Goal: Task Accomplishment & Management: Manage account settings

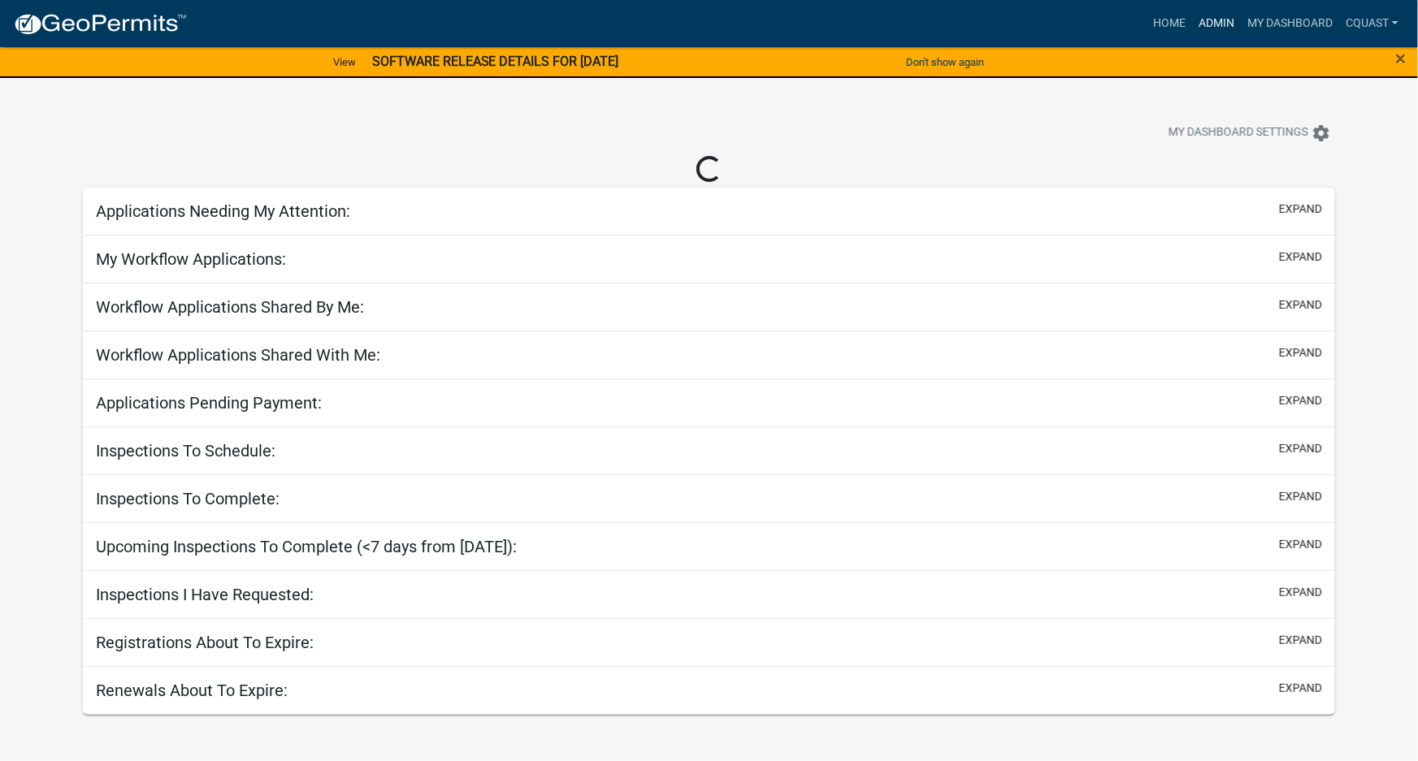
click at [1226, 27] on link "Admin" at bounding box center [1216, 23] width 49 height 31
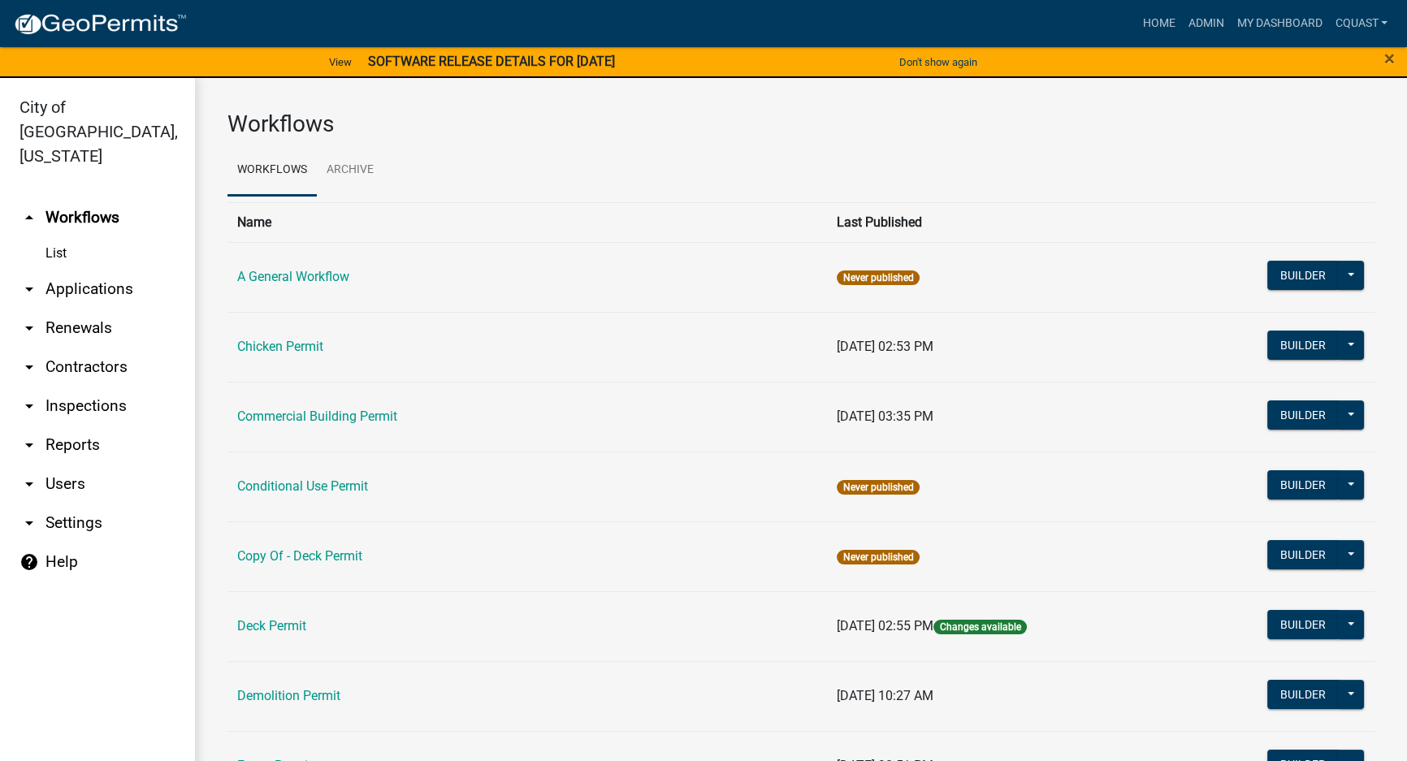
click at [80, 270] on link "arrow_drop_down Applications" at bounding box center [97, 289] width 195 height 39
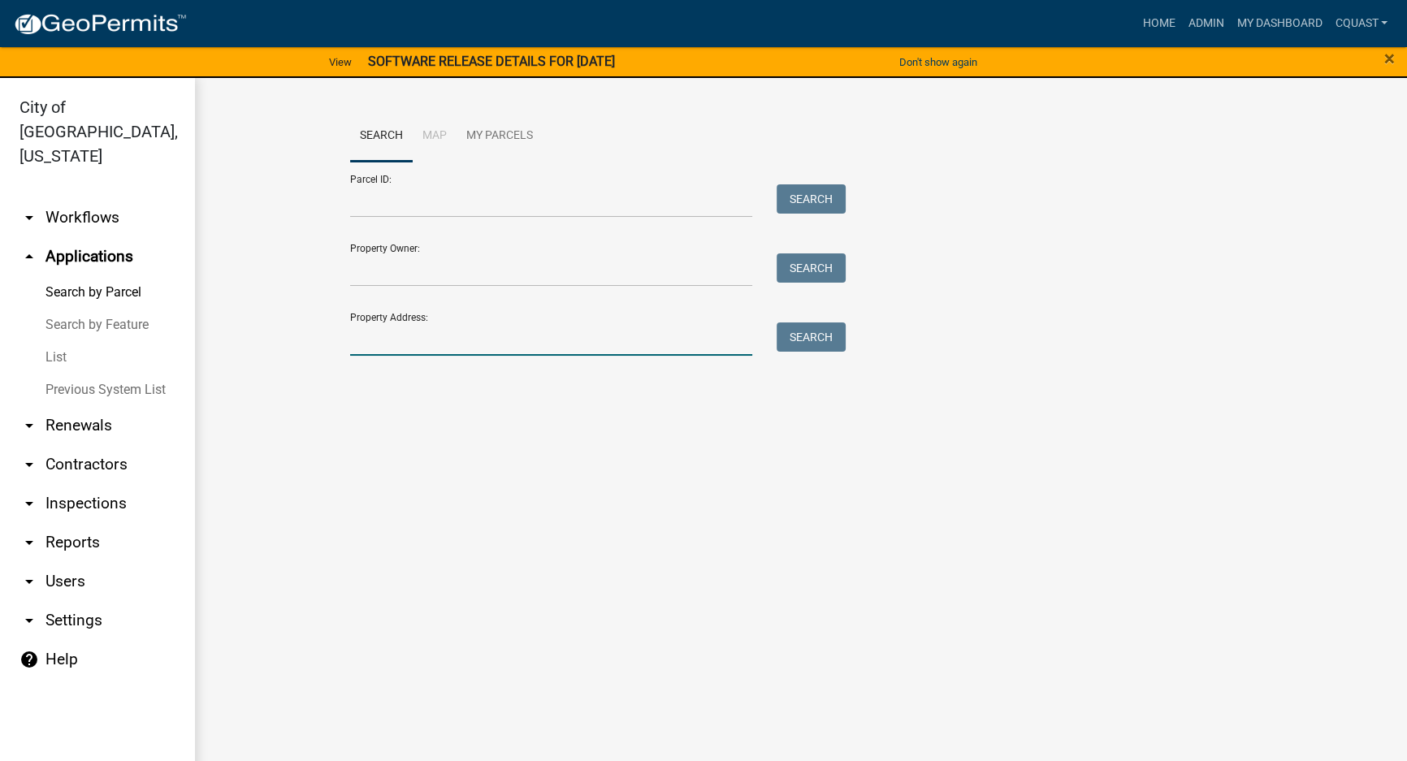
click at [420, 347] on input "Property Address:" at bounding box center [551, 339] width 402 height 33
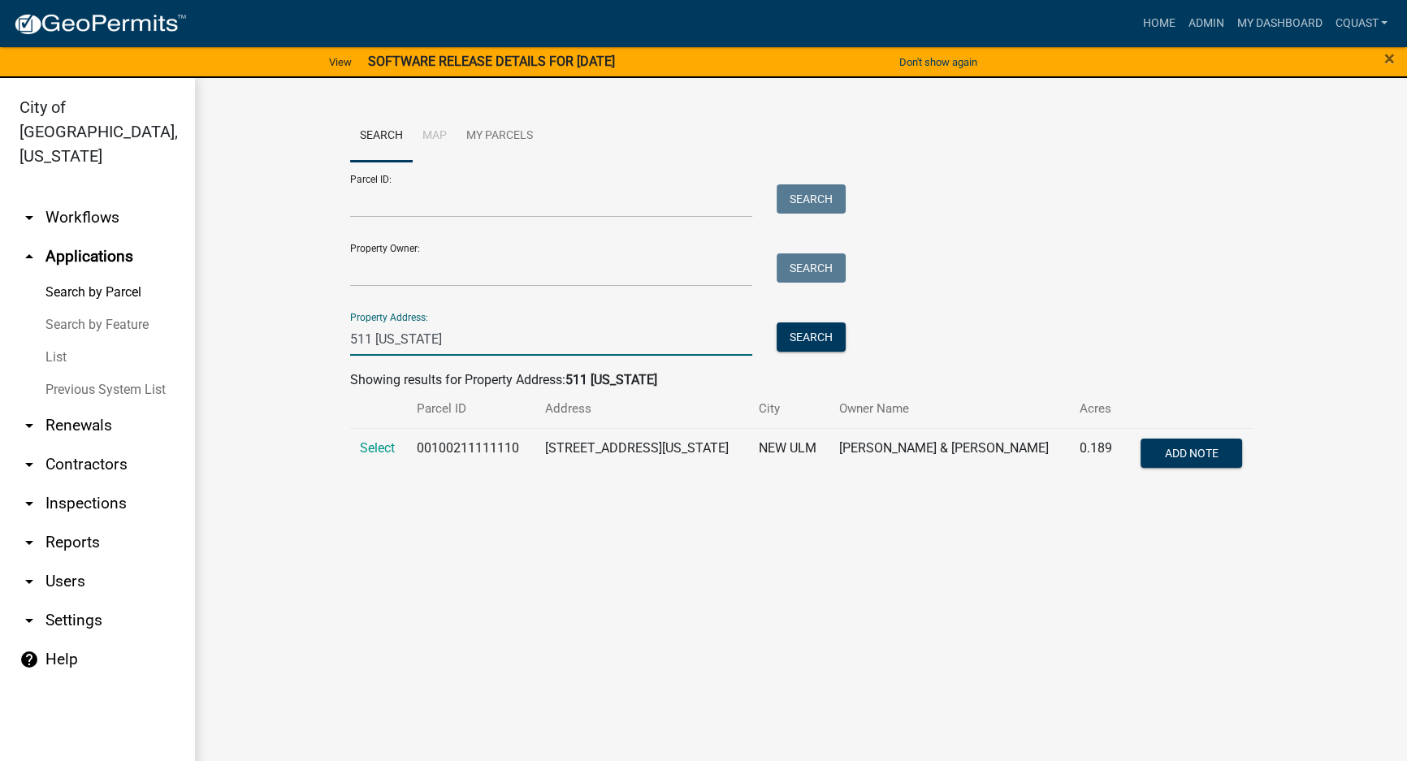
type input "511 washington"
click at [357, 448] on td "Select" at bounding box center [378, 455] width 57 height 54
click at [368, 447] on span "Select" at bounding box center [377, 447] width 35 height 15
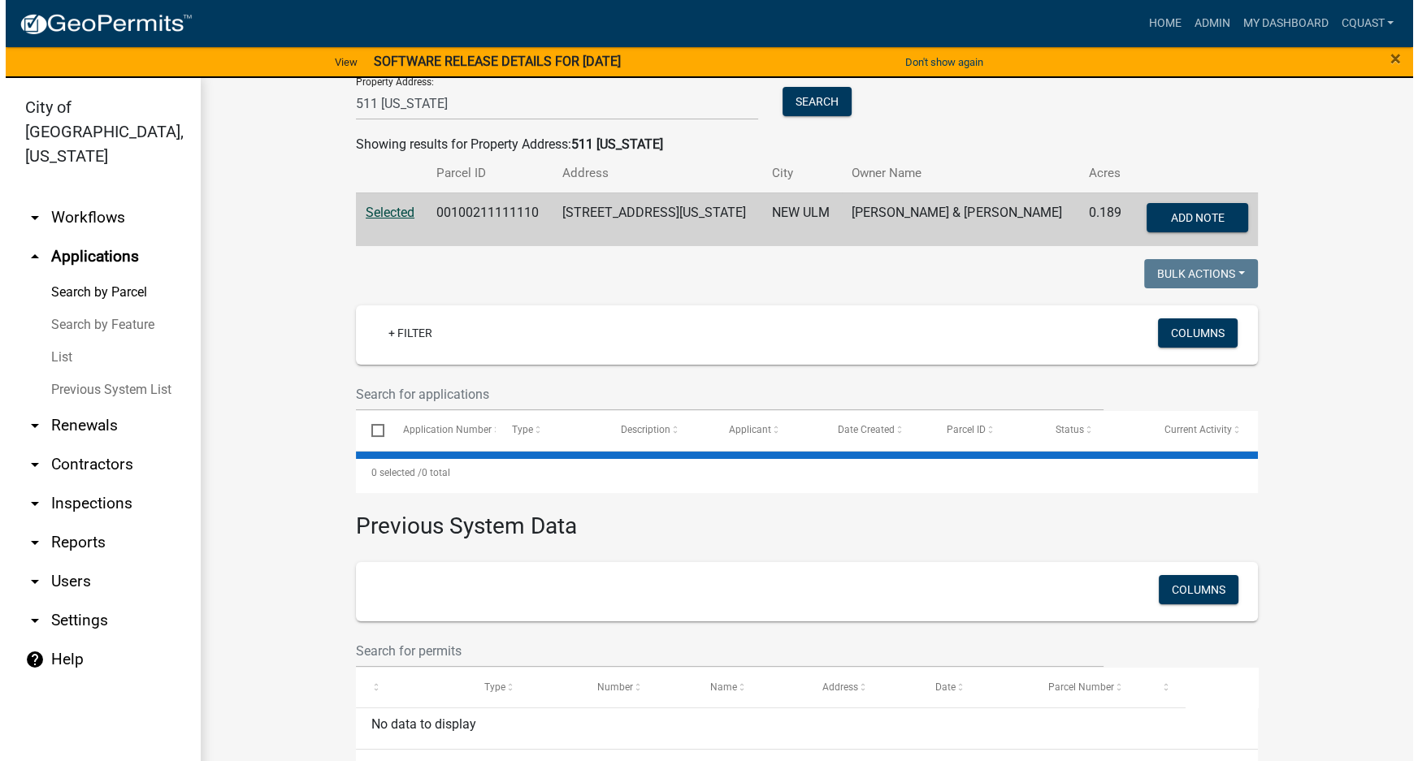
scroll to position [276, 0]
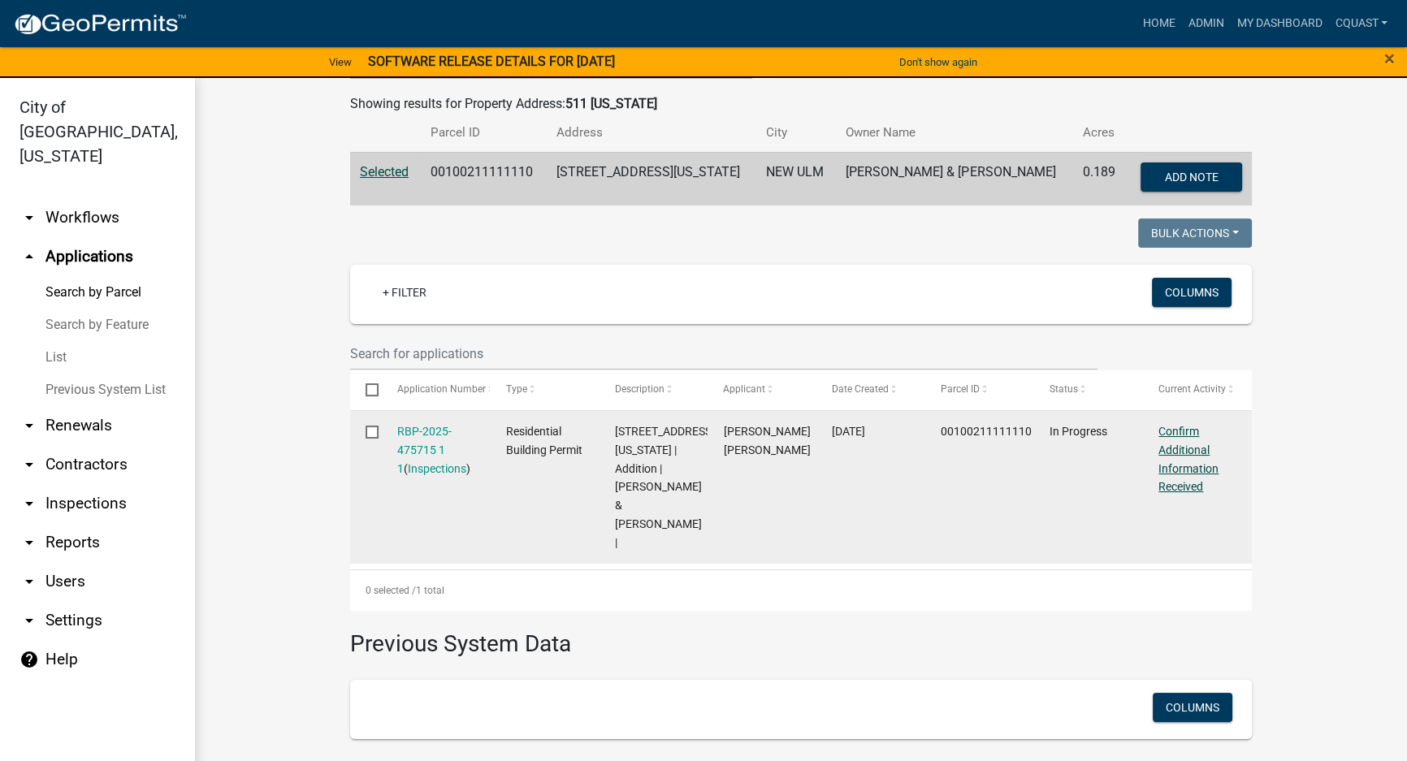
click at [1167, 466] on link "Confirm Additional Information Received" at bounding box center [1188, 459] width 60 height 68
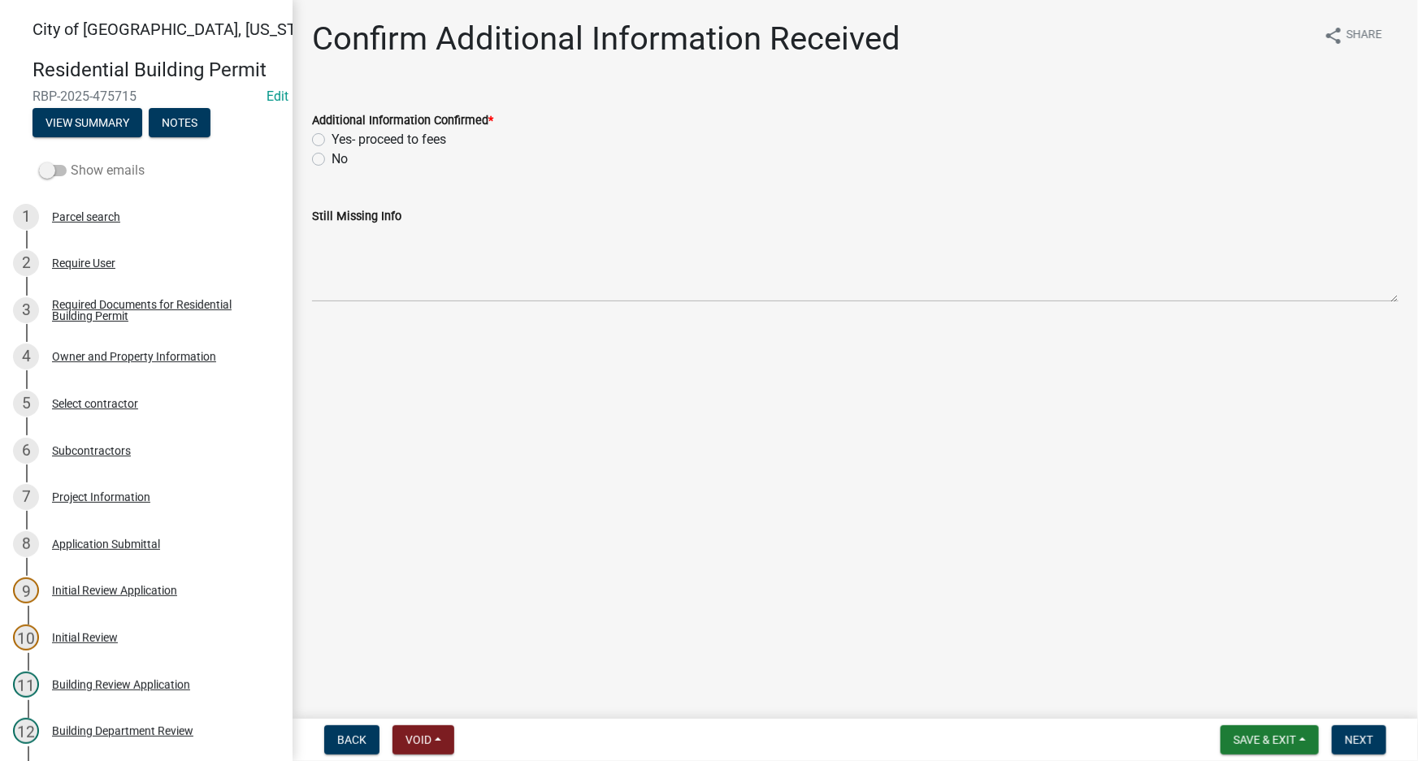
click at [119, 171] on label "Show emails" at bounding box center [92, 170] width 106 height 19
click at [71, 161] on input "Show emails" at bounding box center [71, 161] width 0 height 0
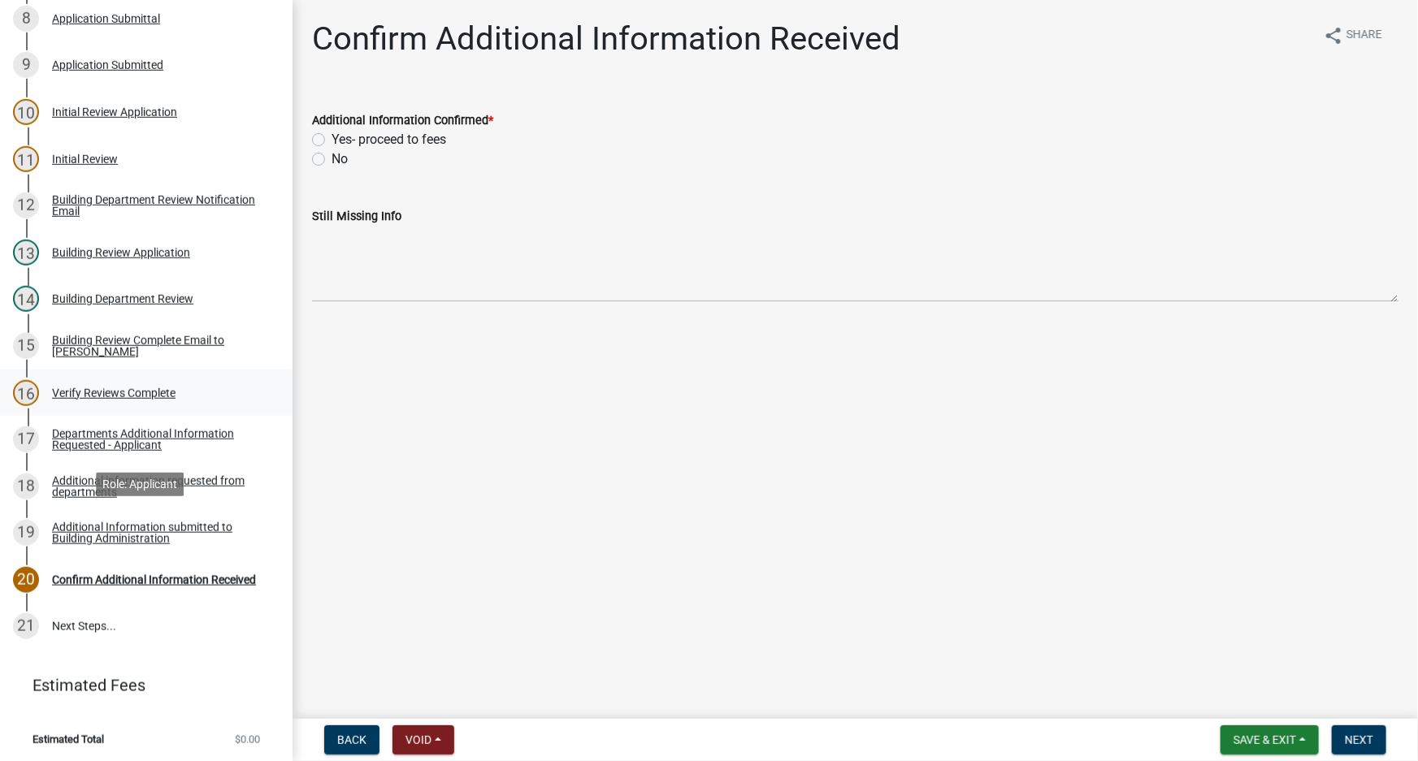
scroll to position [528, 0]
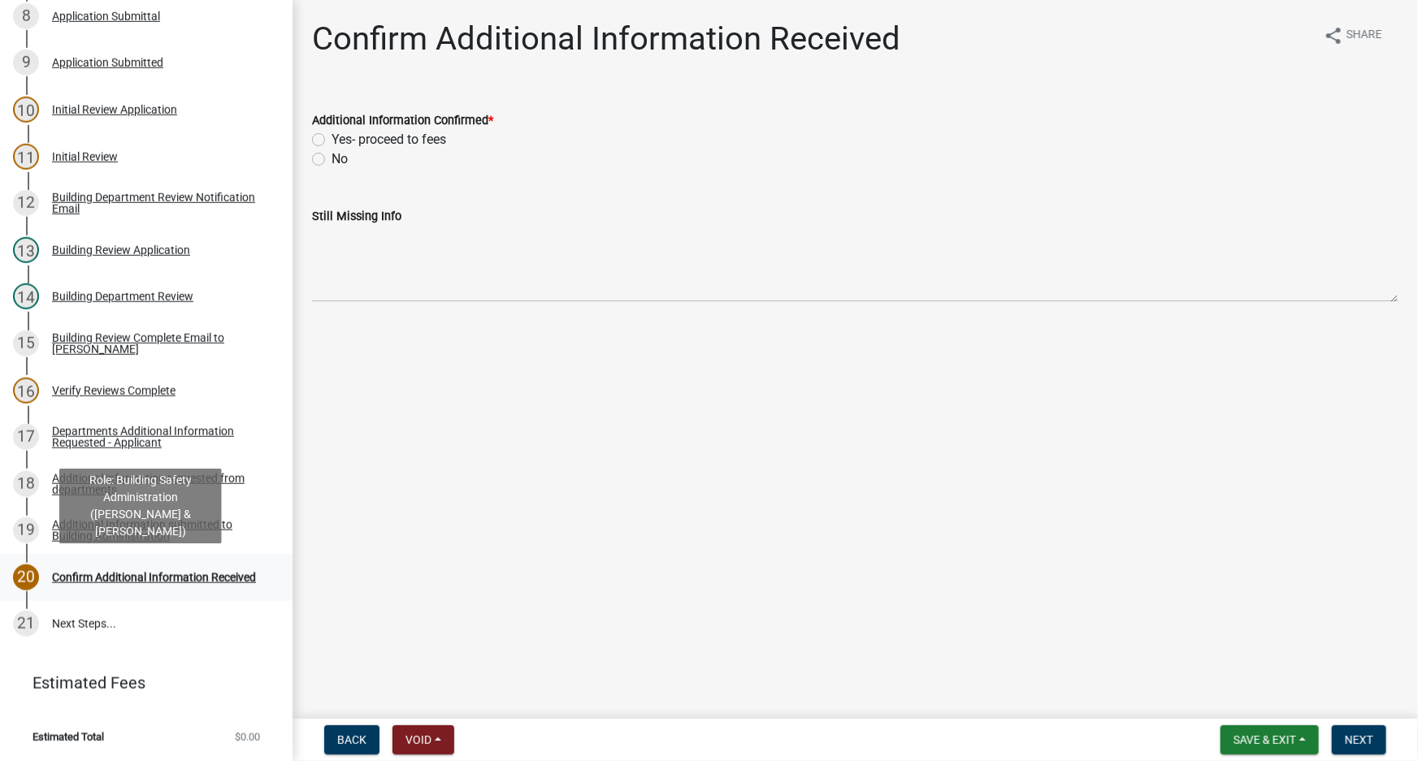
click at [154, 572] on div "Confirm Additional Information Received" at bounding box center [154, 577] width 204 height 11
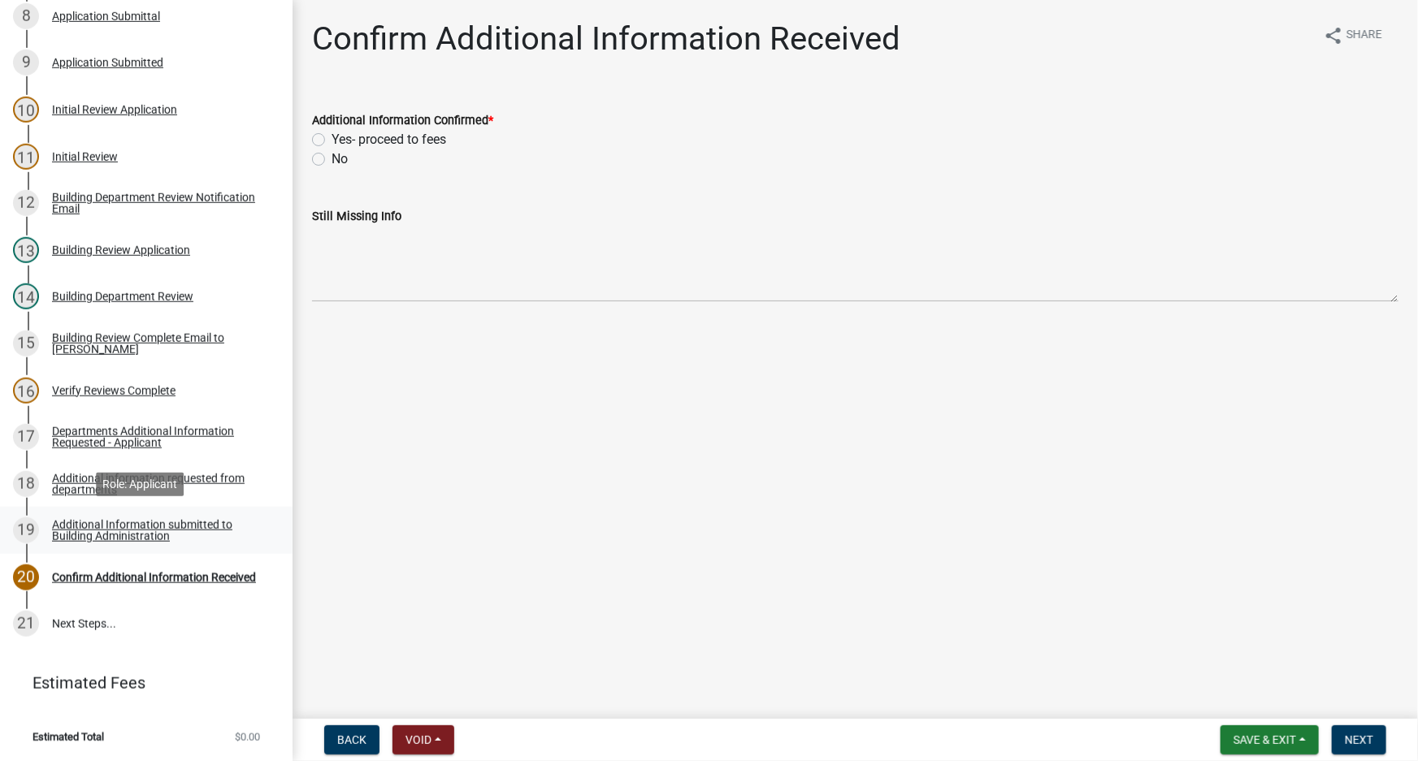
click at [107, 527] on div "Additional Information submitted to Building Administration" at bounding box center [159, 530] width 214 height 23
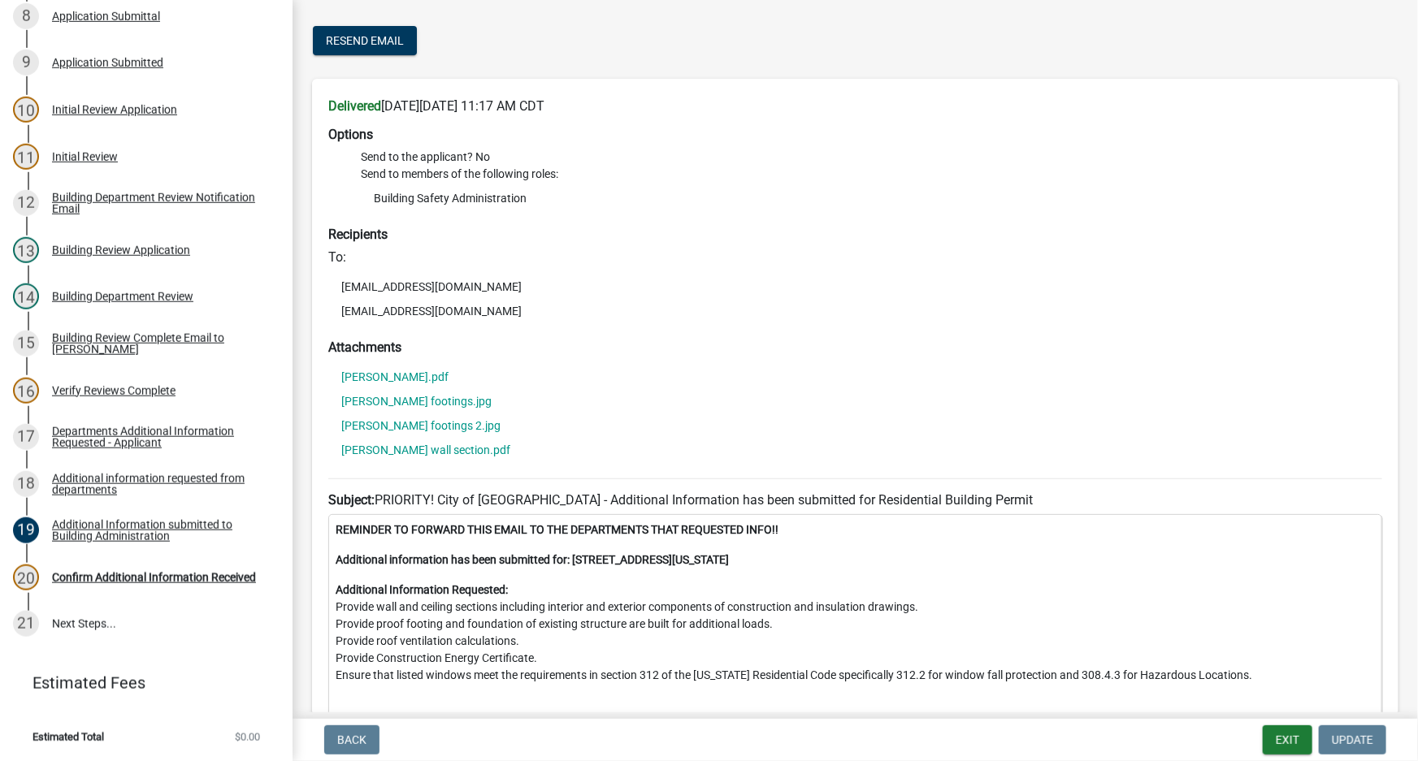
scroll to position [197, 0]
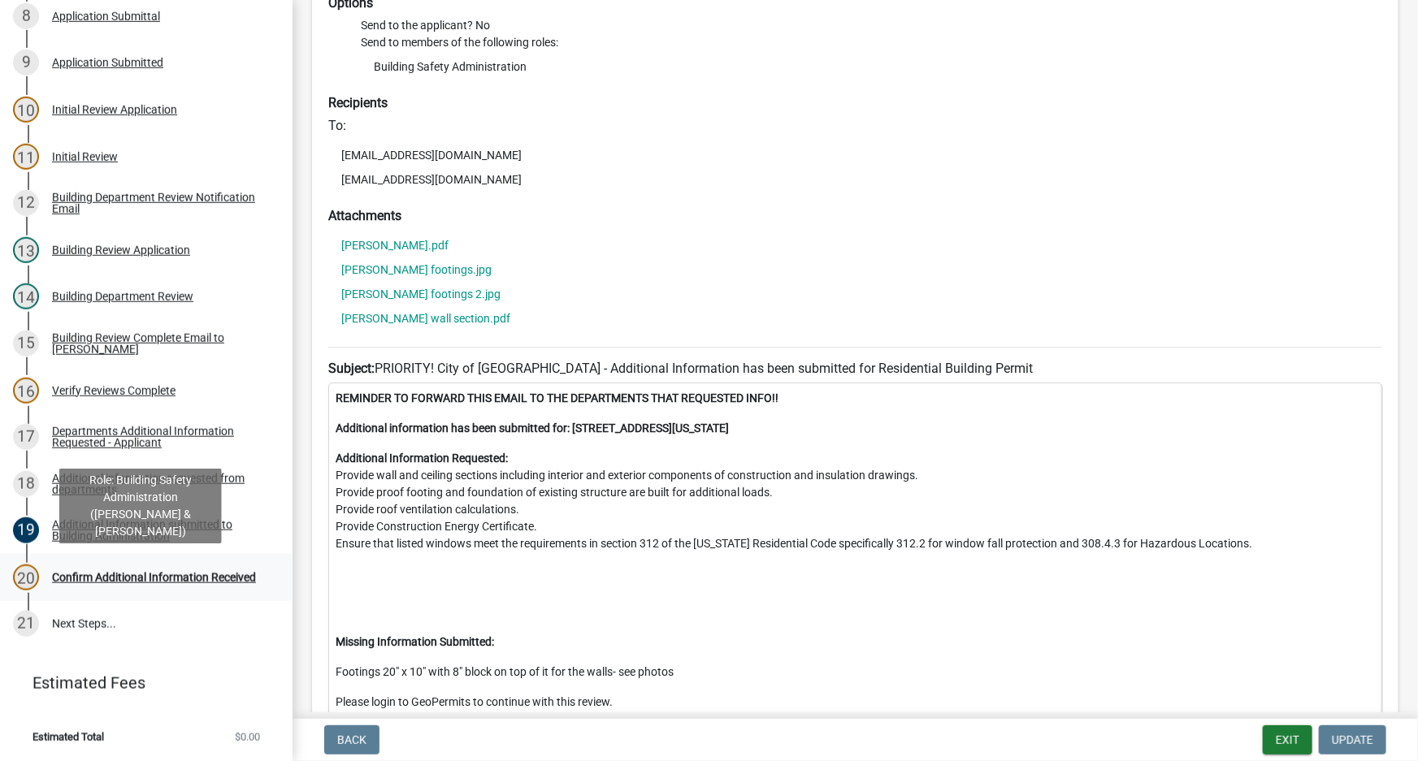
click at [183, 572] on div "Confirm Additional Information Received" at bounding box center [154, 577] width 204 height 11
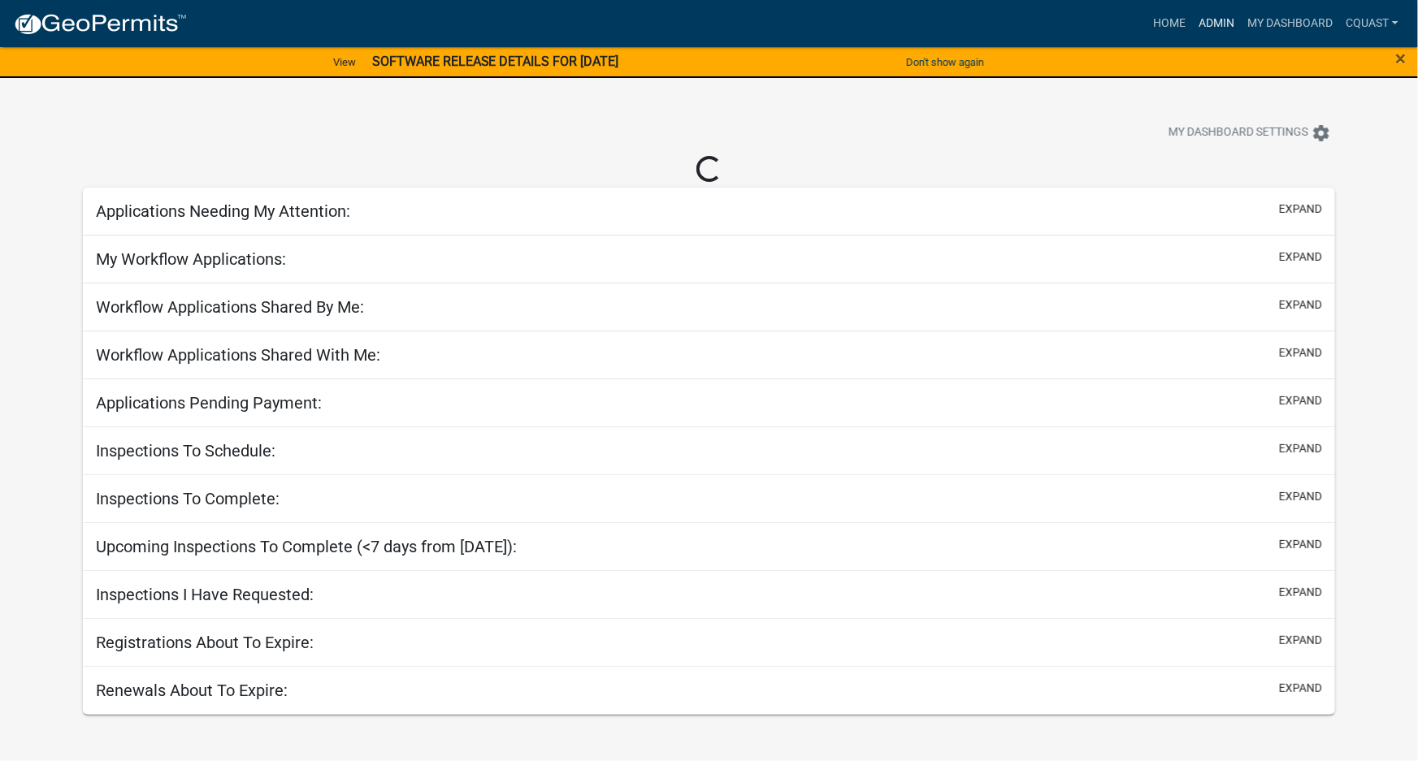
click at [1219, 30] on link "Admin" at bounding box center [1216, 23] width 49 height 31
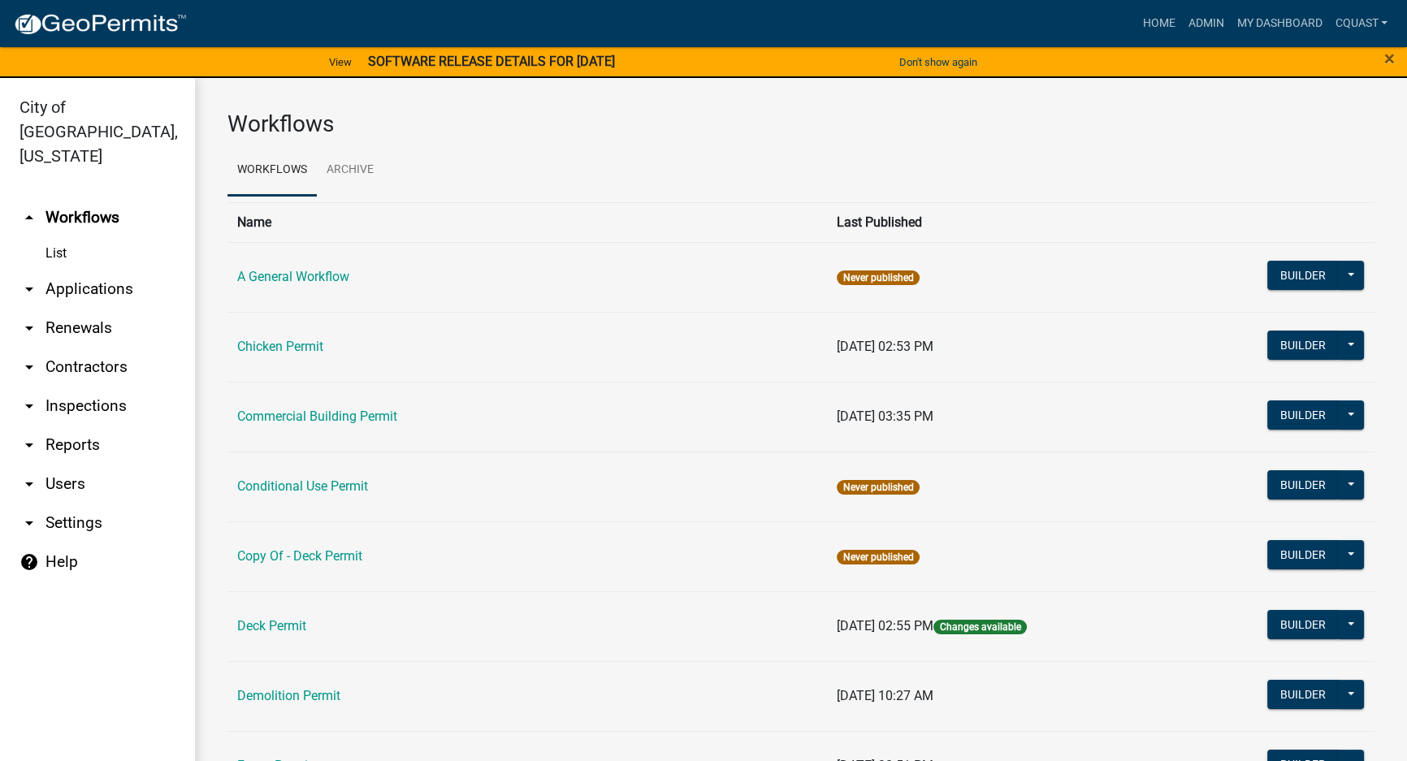
click at [57, 237] on link "List" at bounding box center [97, 253] width 195 height 32
click at [1199, 19] on link "Admin" at bounding box center [1205, 23] width 49 height 31
click at [92, 270] on link "arrow_drop_down Applications" at bounding box center [97, 289] width 195 height 39
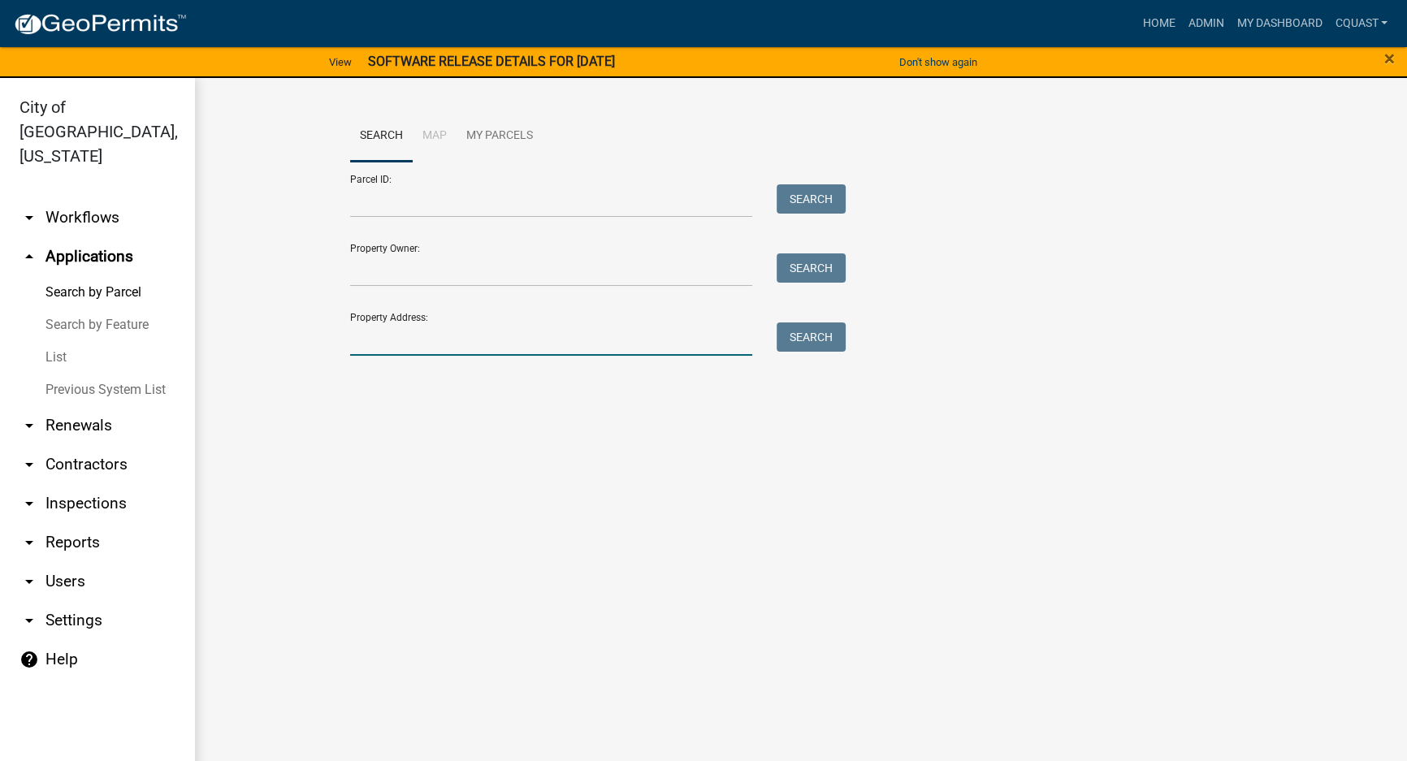
click at [470, 349] on input "Property Address:" at bounding box center [551, 339] width 402 height 33
click at [799, 345] on button "Search" at bounding box center [811, 337] width 69 height 29
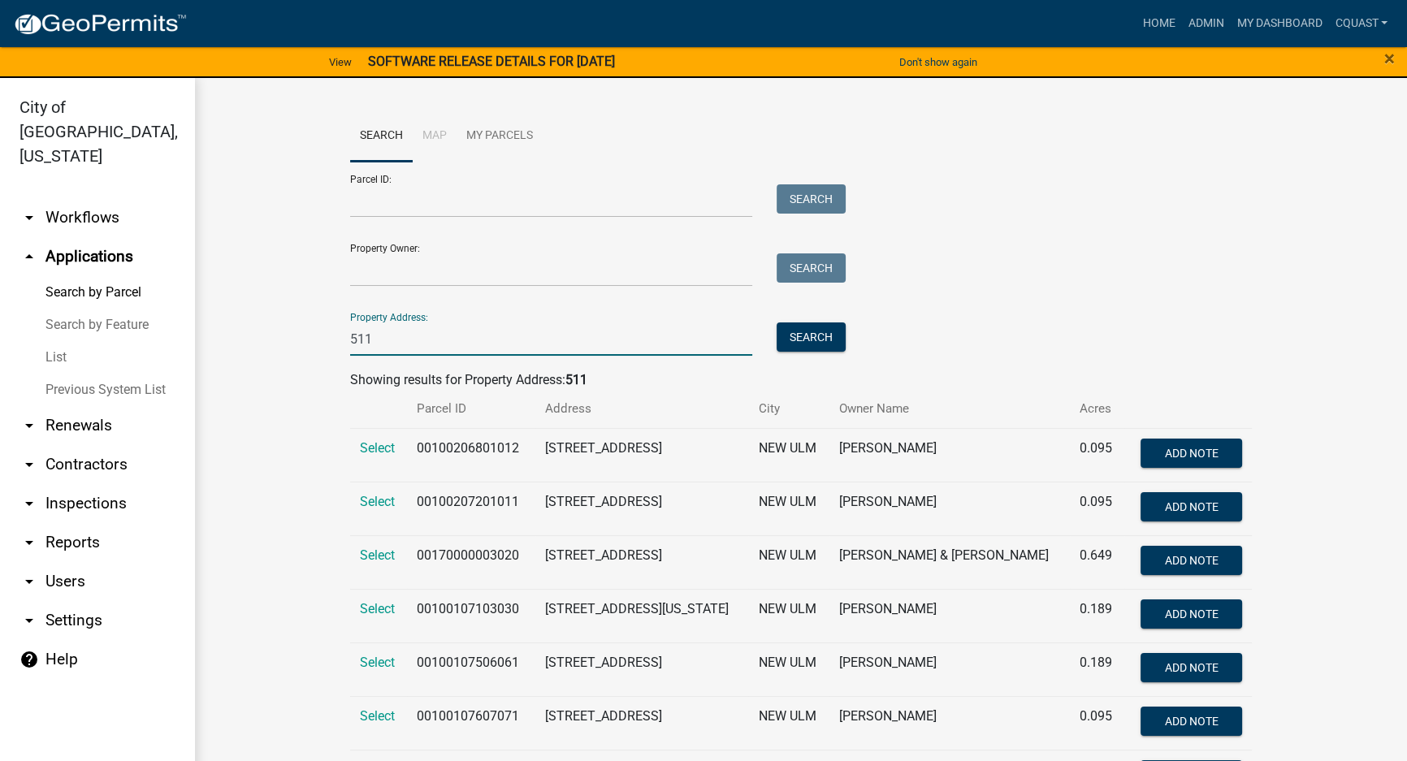
click at [564, 351] on input "511" at bounding box center [551, 339] width 402 height 33
type input "511 washington"
click at [812, 327] on button "Search" at bounding box center [811, 337] width 69 height 29
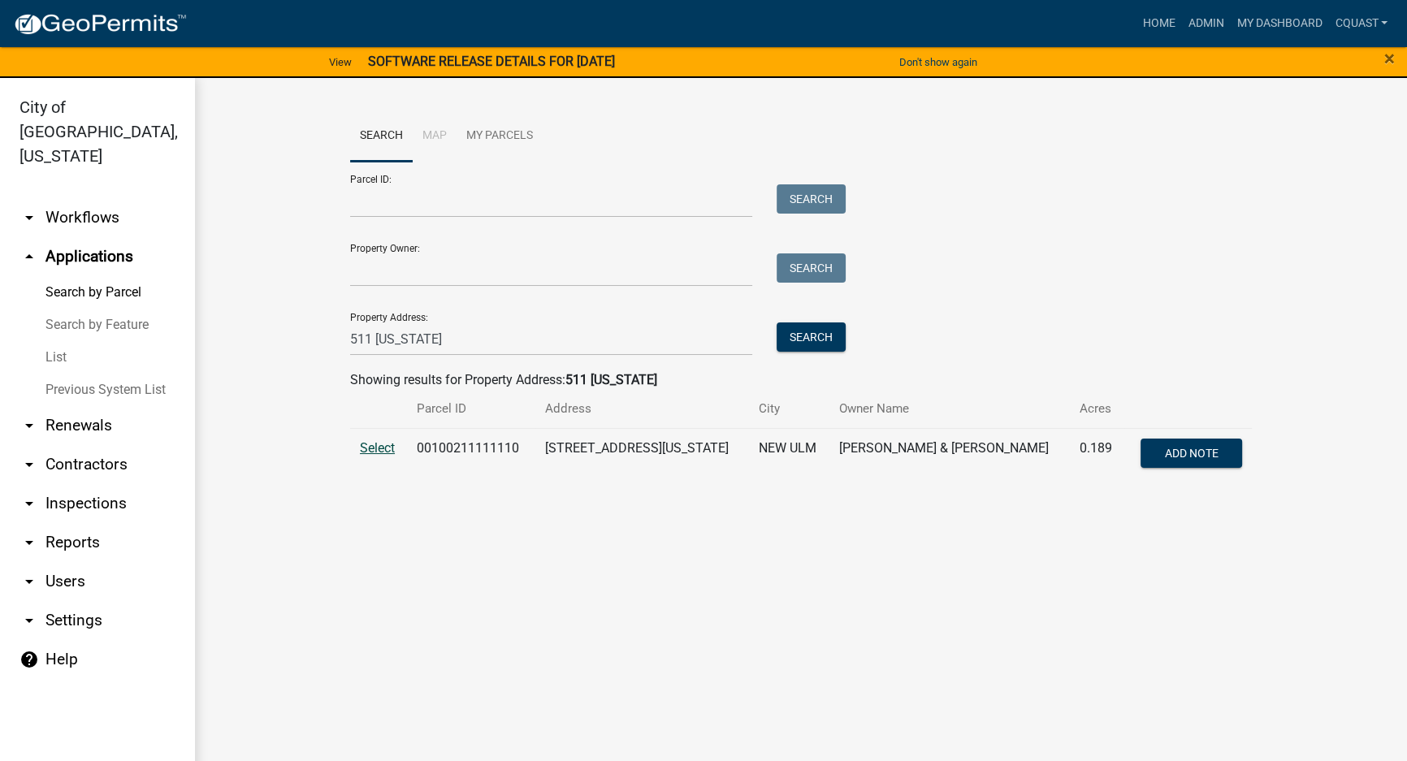
click at [379, 449] on span "Select" at bounding box center [377, 447] width 35 height 15
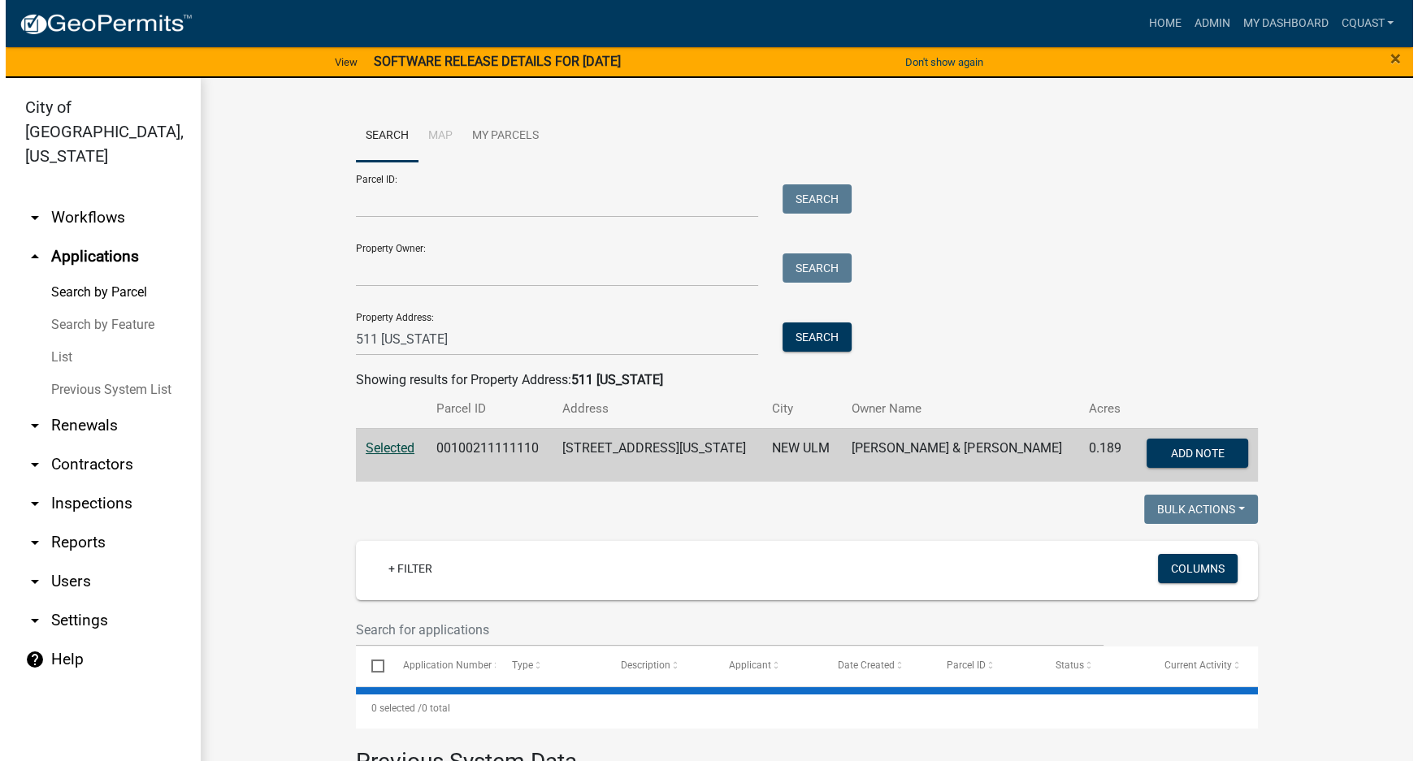
scroll to position [236, 0]
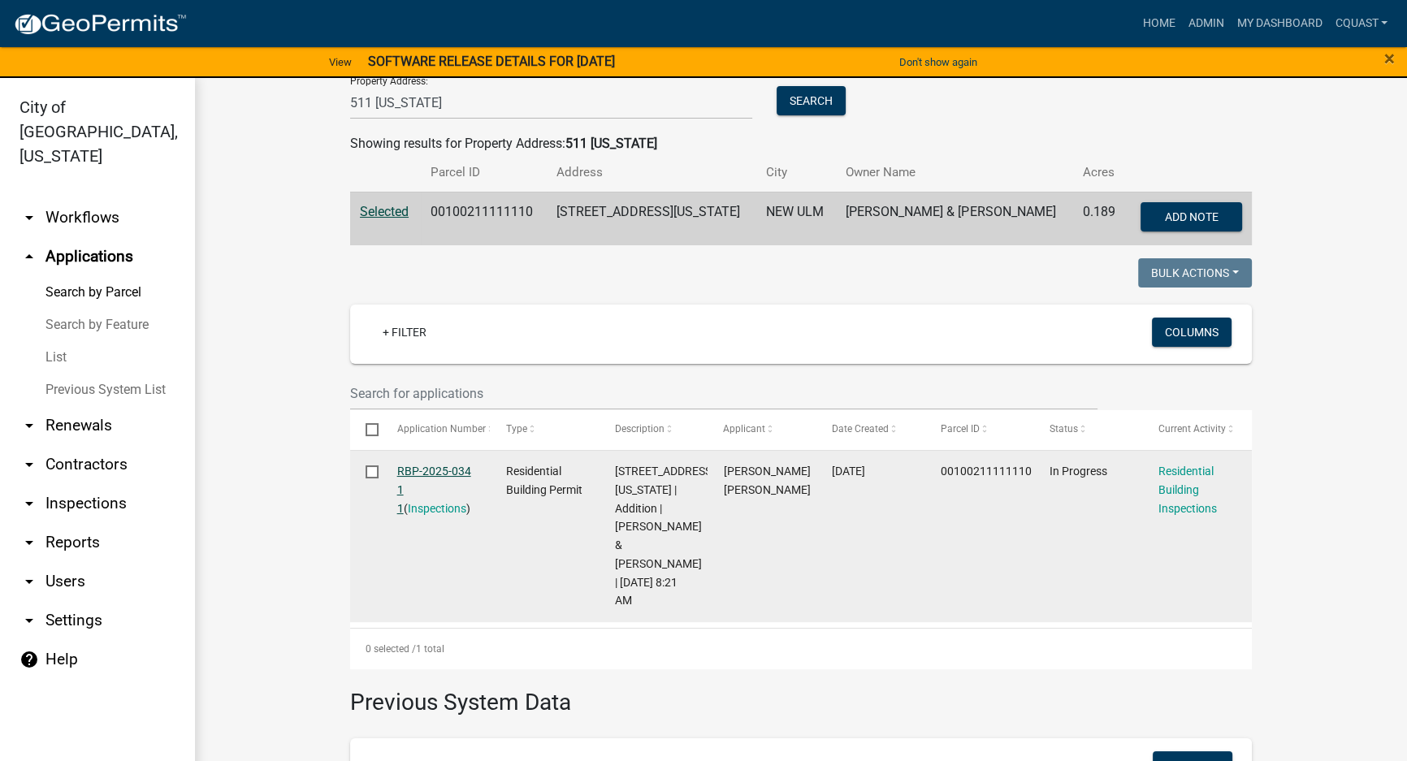
click at [437, 471] on link "RBP-2025-034 1 1" at bounding box center [434, 490] width 74 height 50
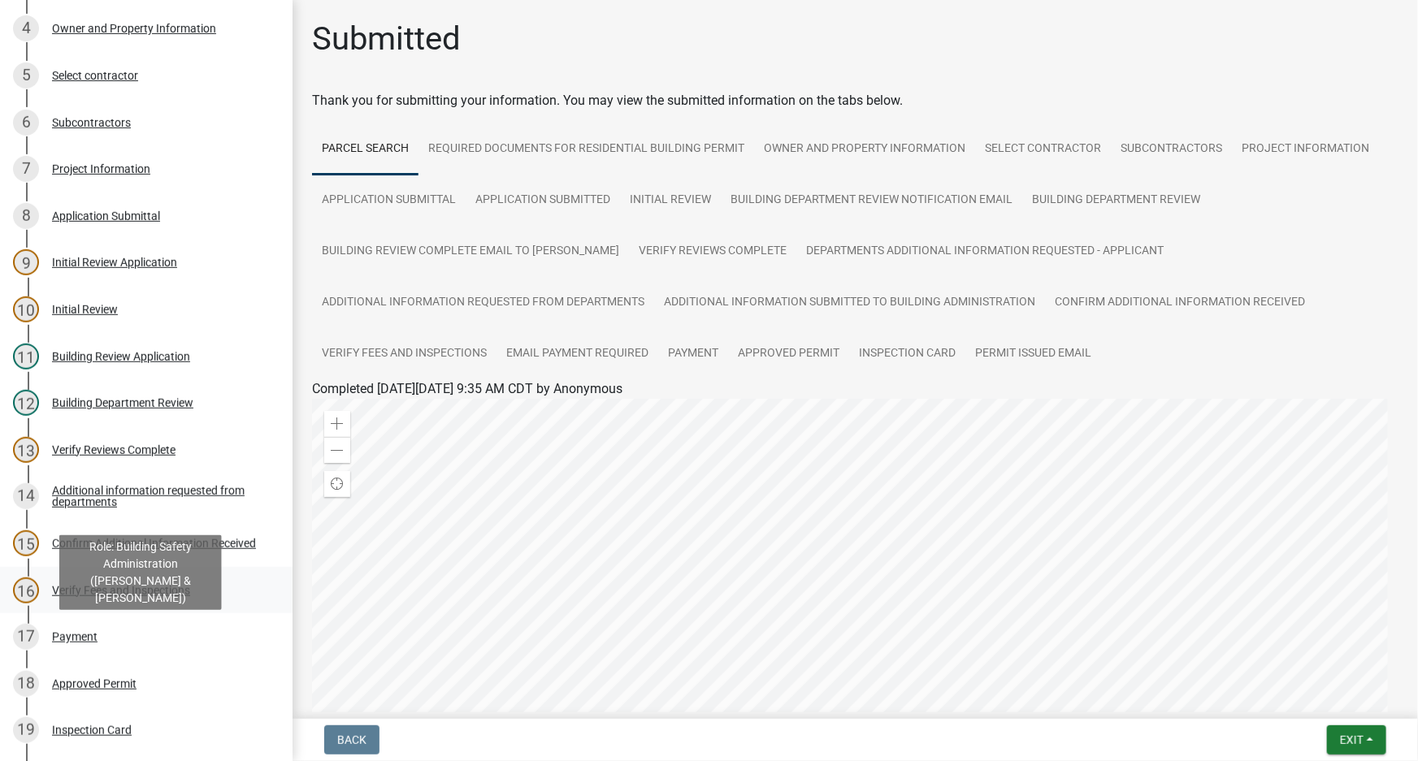
scroll to position [344, 0]
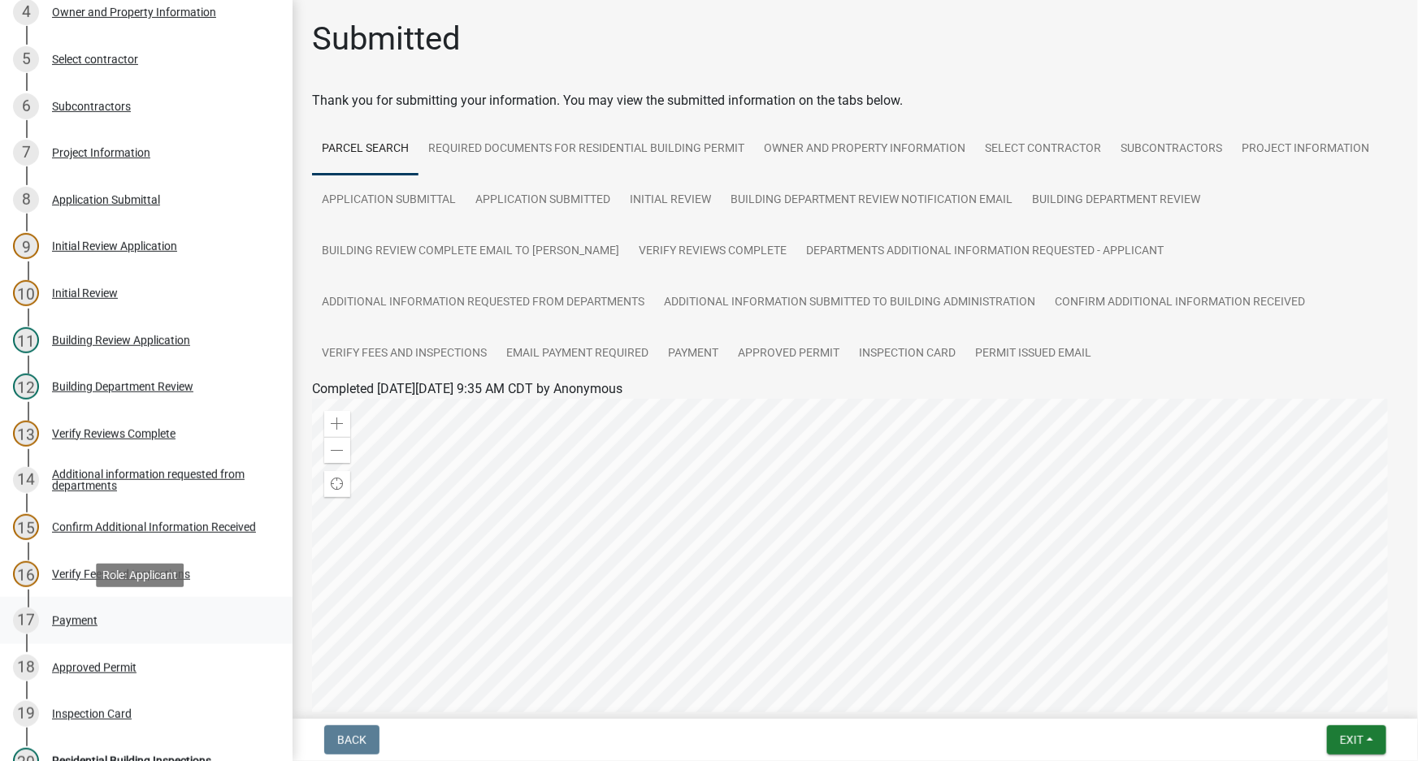
click at [54, 617] on div "Payment" at bounding box center [74, 620] width 45 height 11
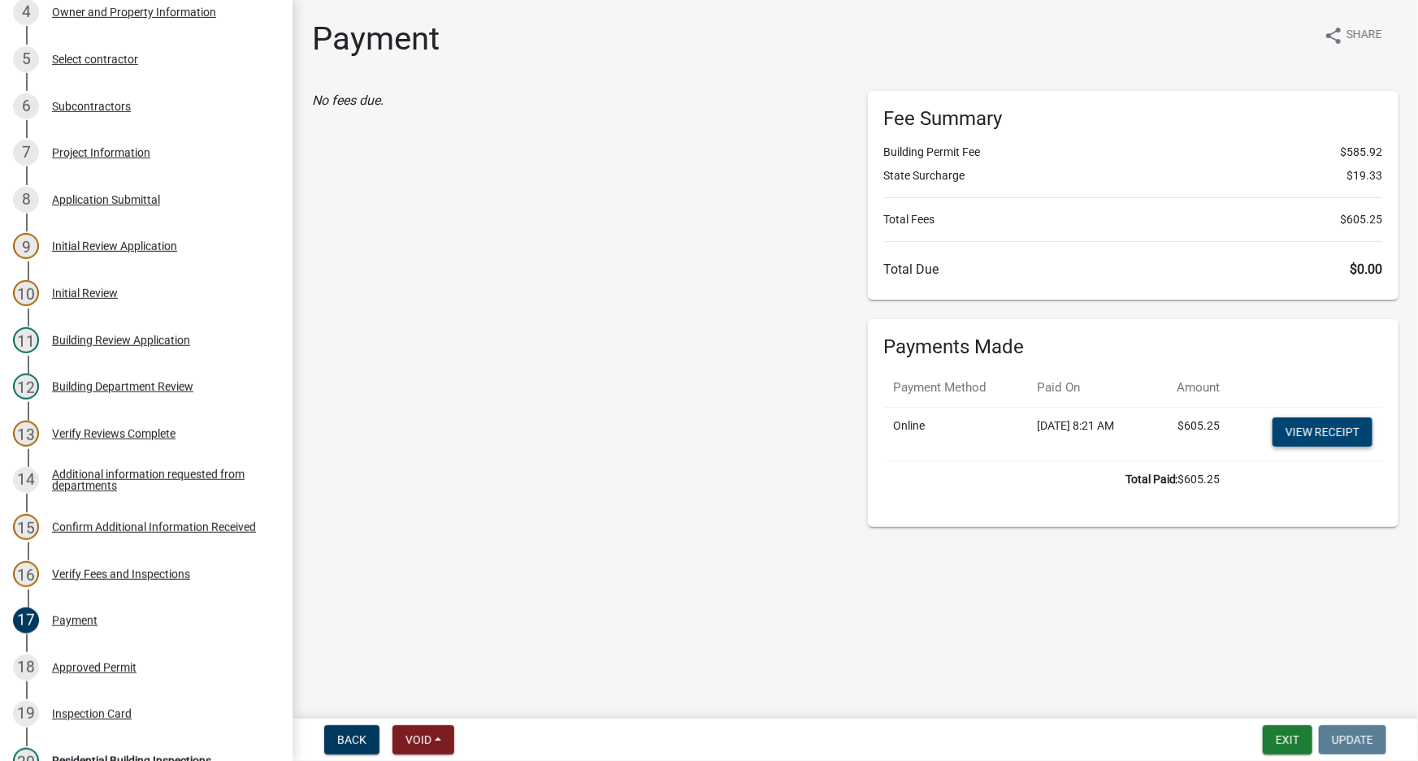
click at [1316, 430] on link "View receipt" at bounding box center [1322, 432] width 100 height 29
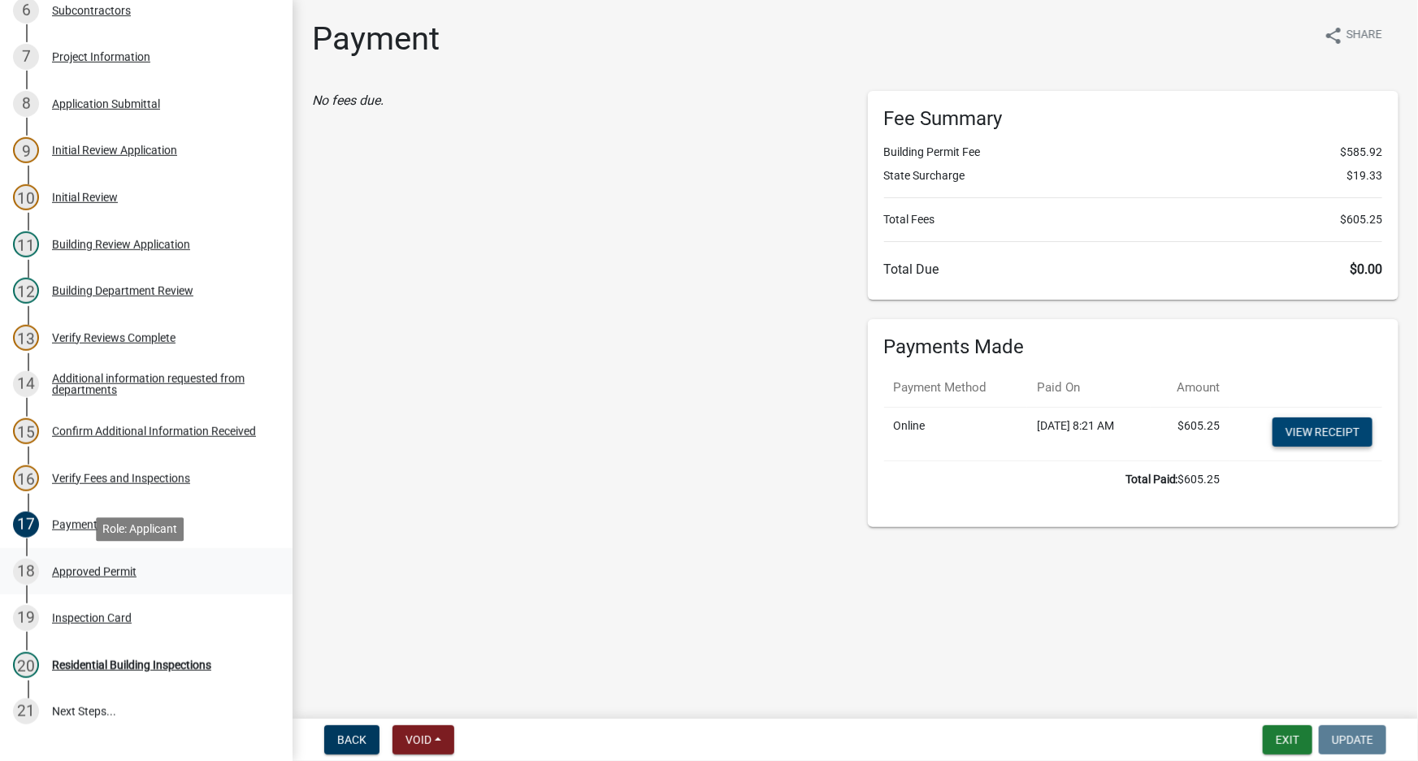
scroll to position [443, 0]
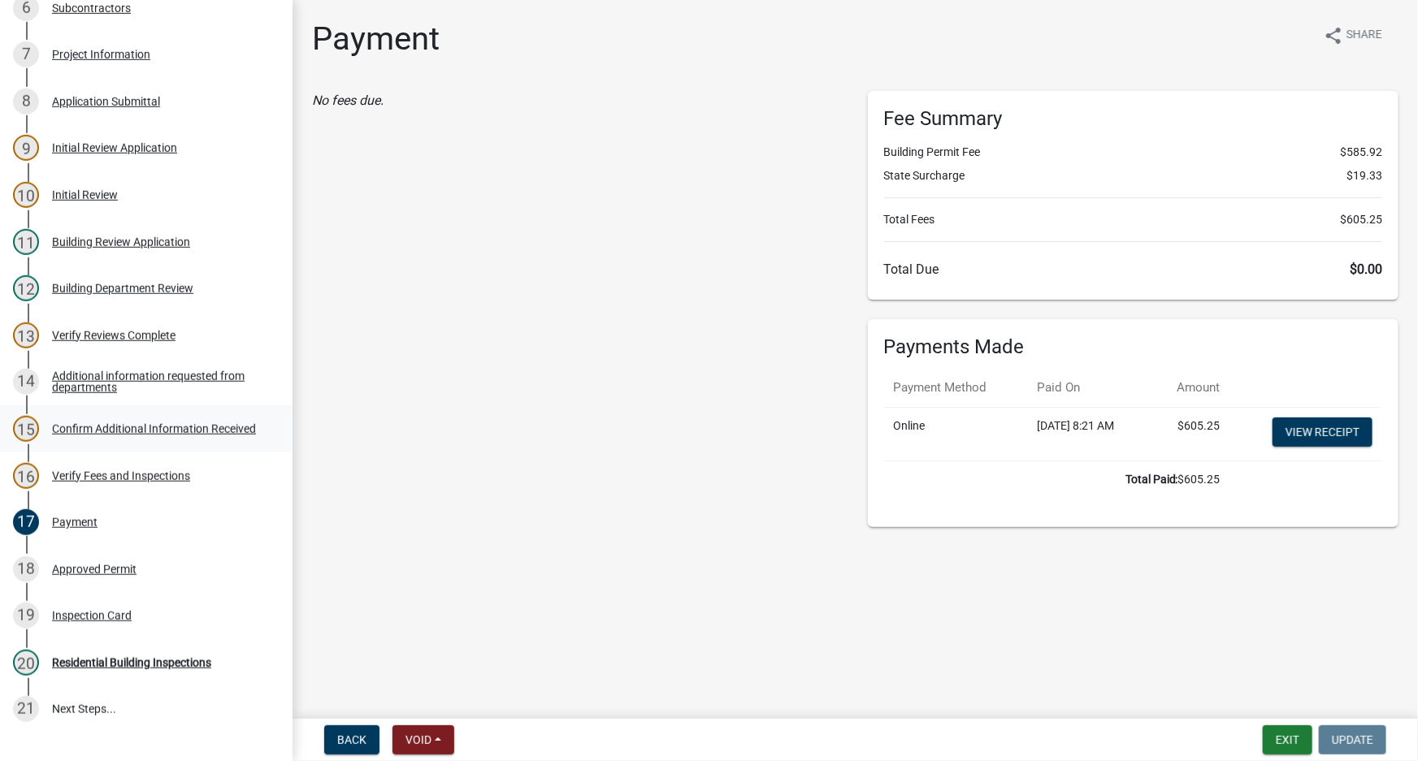
click at [98, 426] on div "Confirm Additional Information Received" at bounding box center [154, 428] width 204 height 11
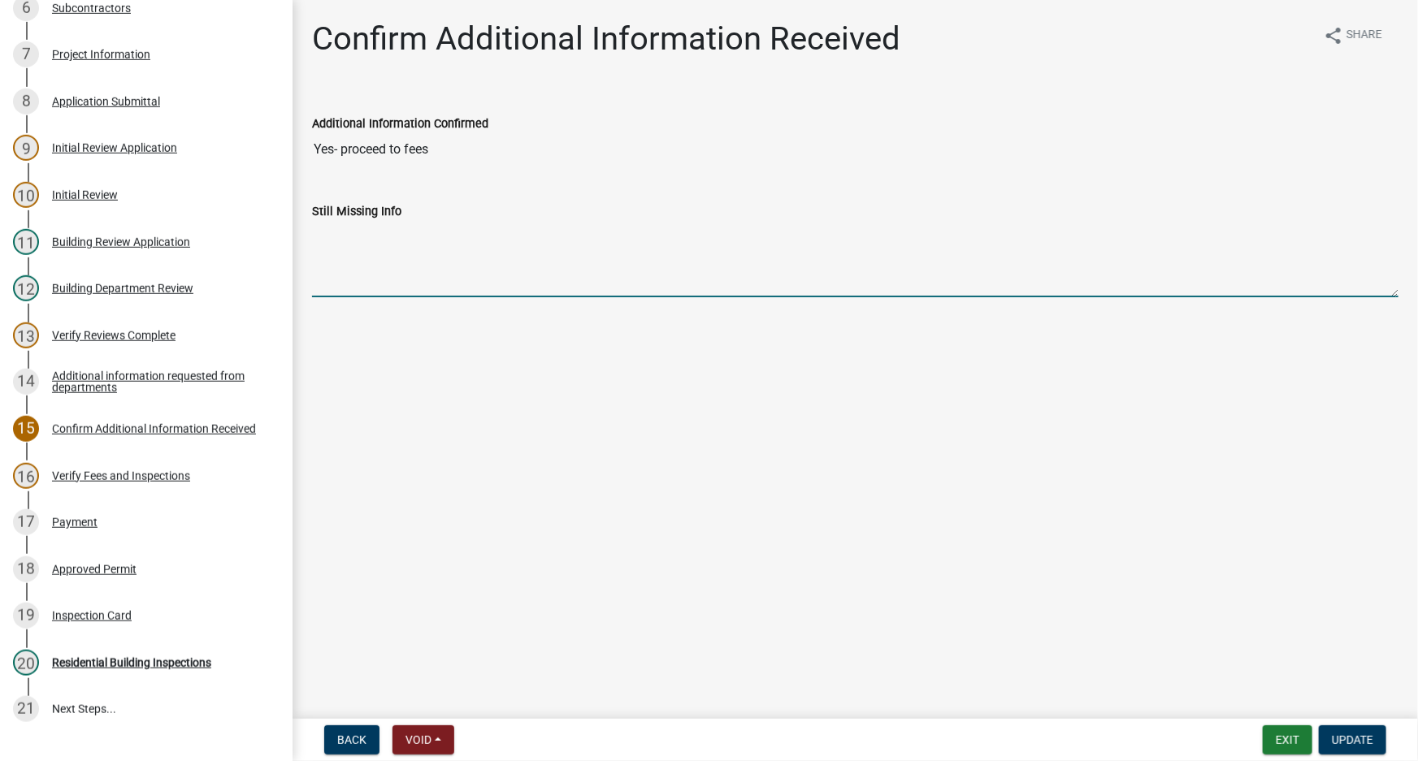
click at [513, 237] on textarea "Still Missing Info" at bounding box center [855, 259] width 1086 height 76
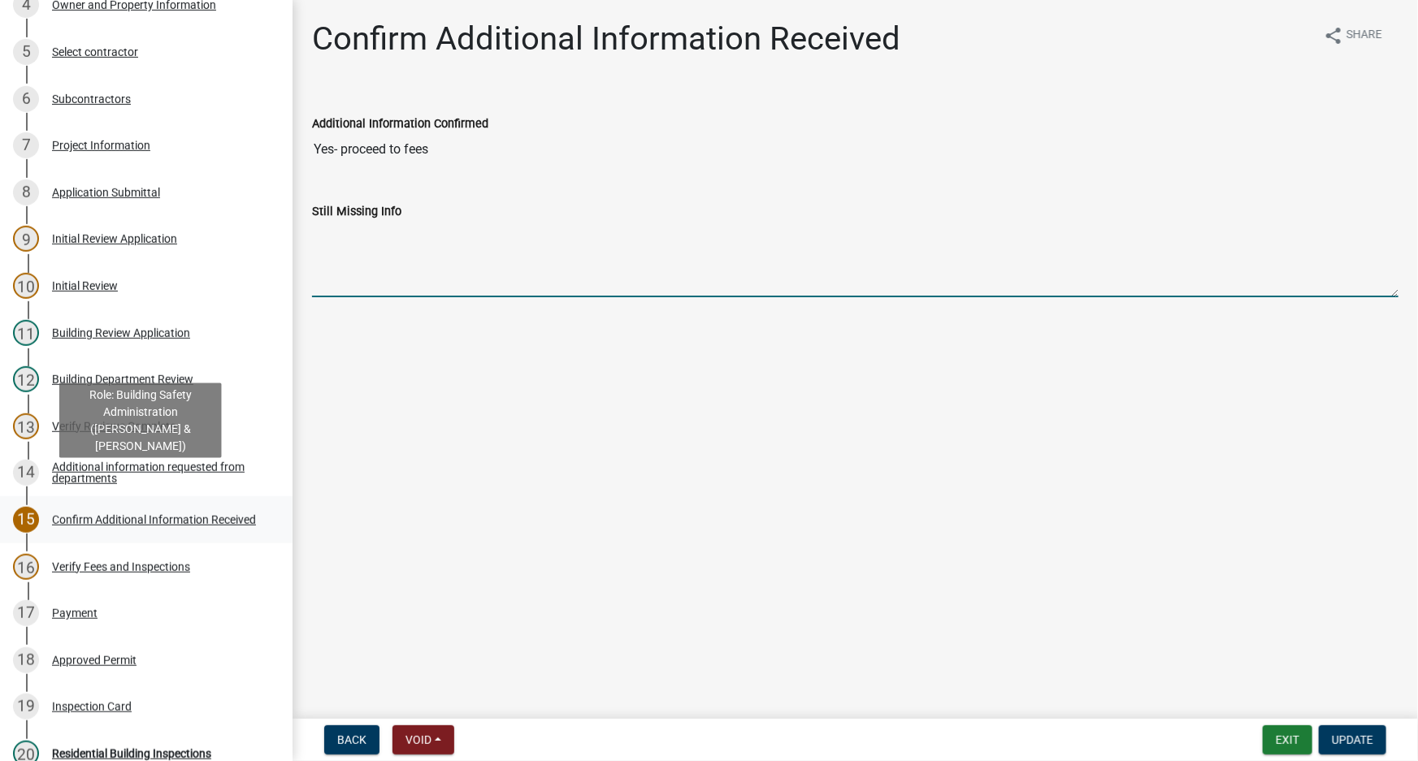
scroll to position [344, 0]
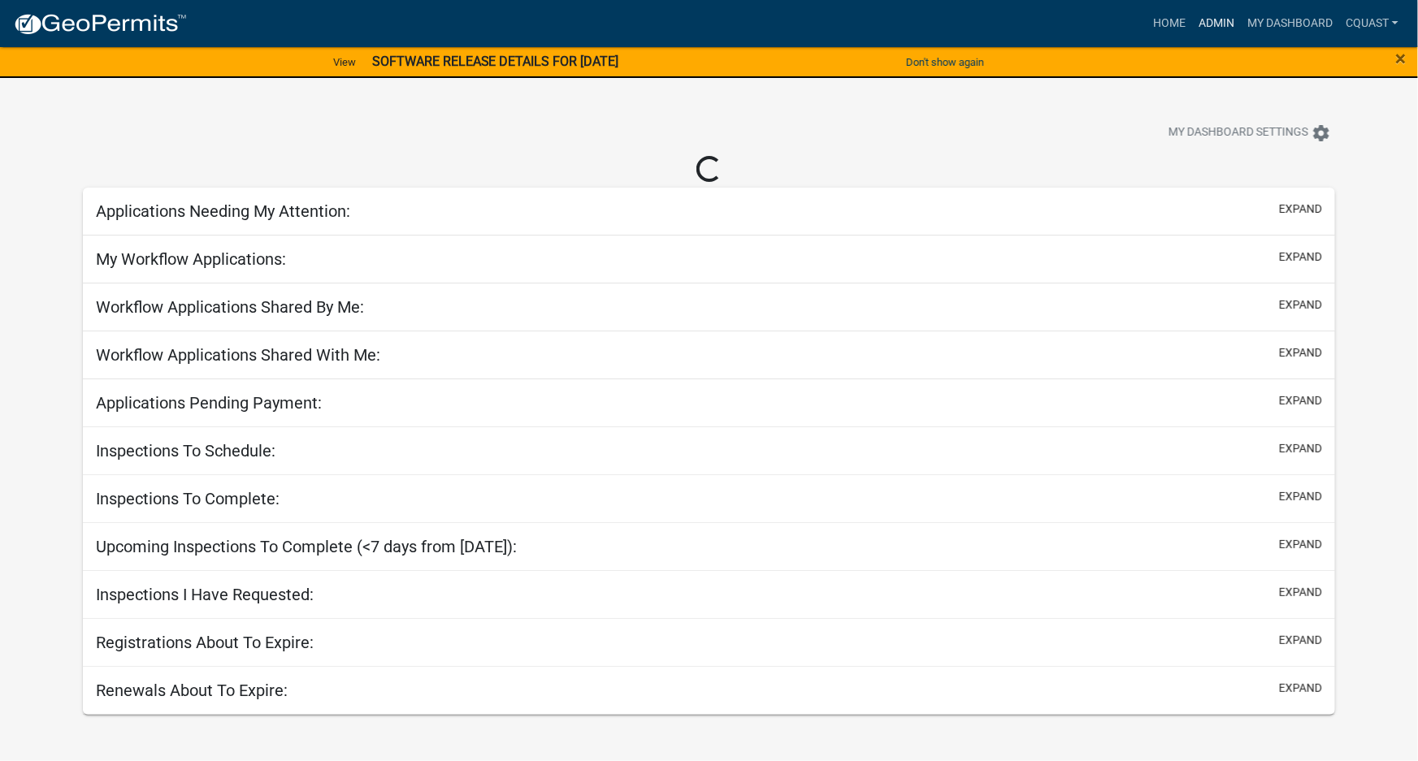
click at [1220, 23] on link "Admin" at bounding box center [1216, 23] width 49 height 31
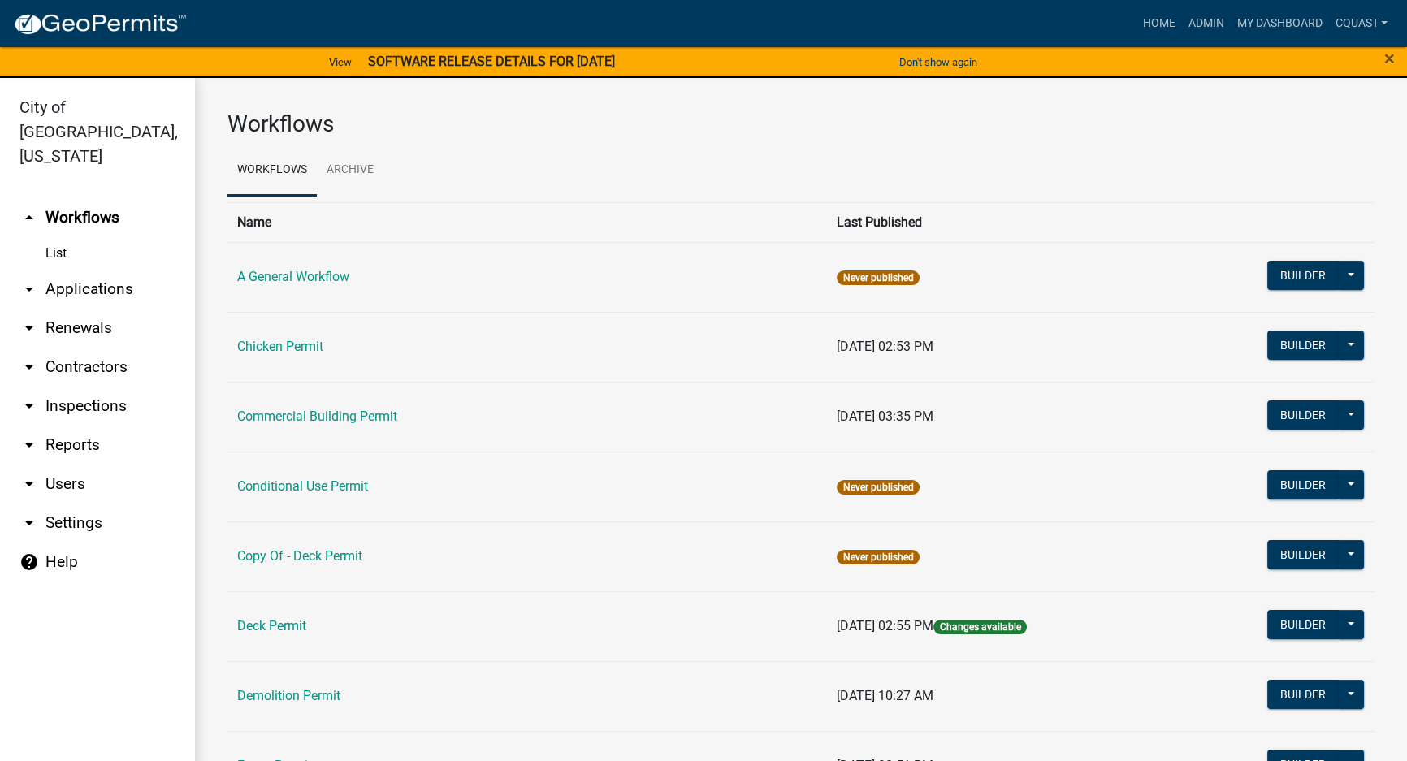
click at [70, 270] on link "arrow_drop_down Applications" at bounding box center [97, 289] width 195 height 39
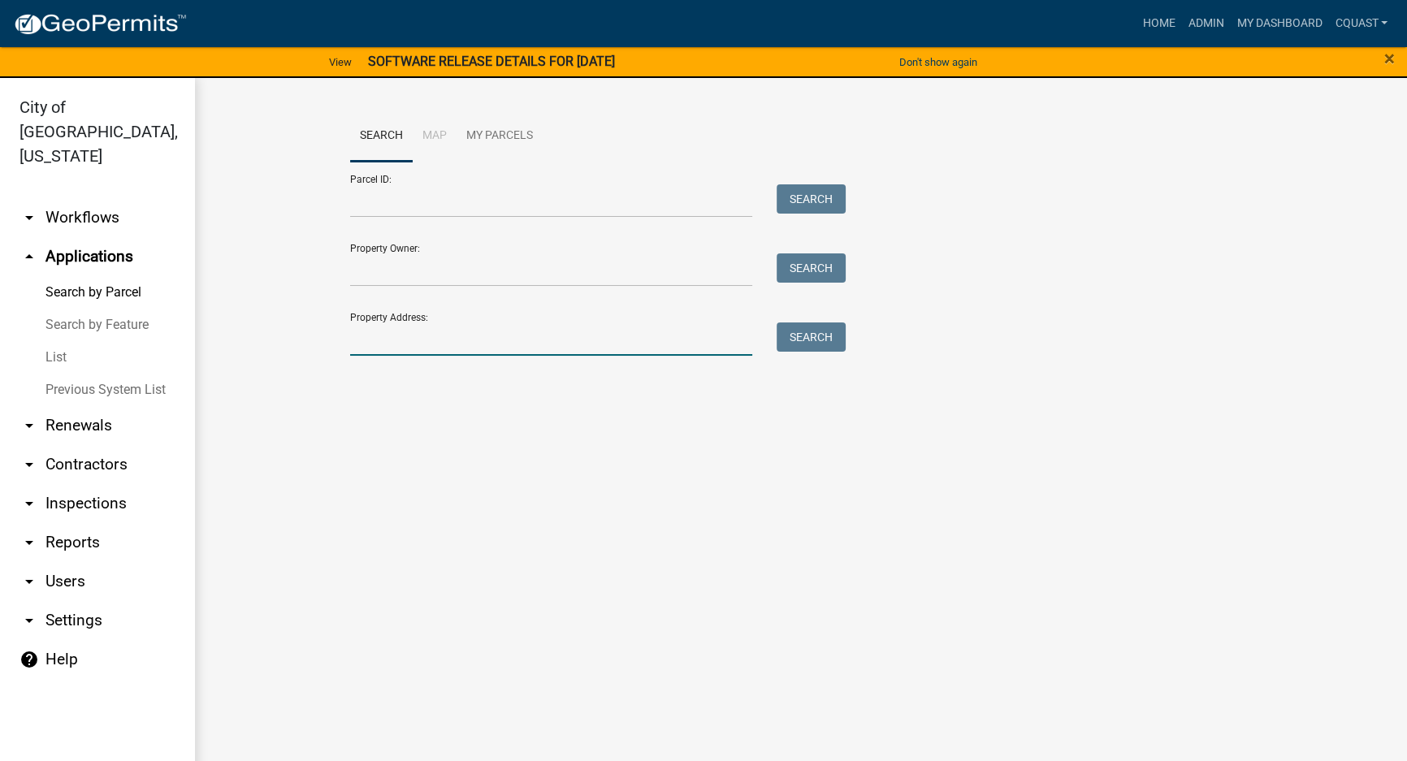
click at [436, 347] on input "Property Address:" at bounding box center [551, 339] width 402 height 33
type input "511 washington"
click at [79, 523] on link "arrow_drop_down Reports" at bounding box center [97, 542] width 195 height 39
click at [711, 702] on main "Search Map My Parcels Parcel ID: Search Property Owner: Search Property Address…" at bounding box center [801, 429] width 1212 height 703
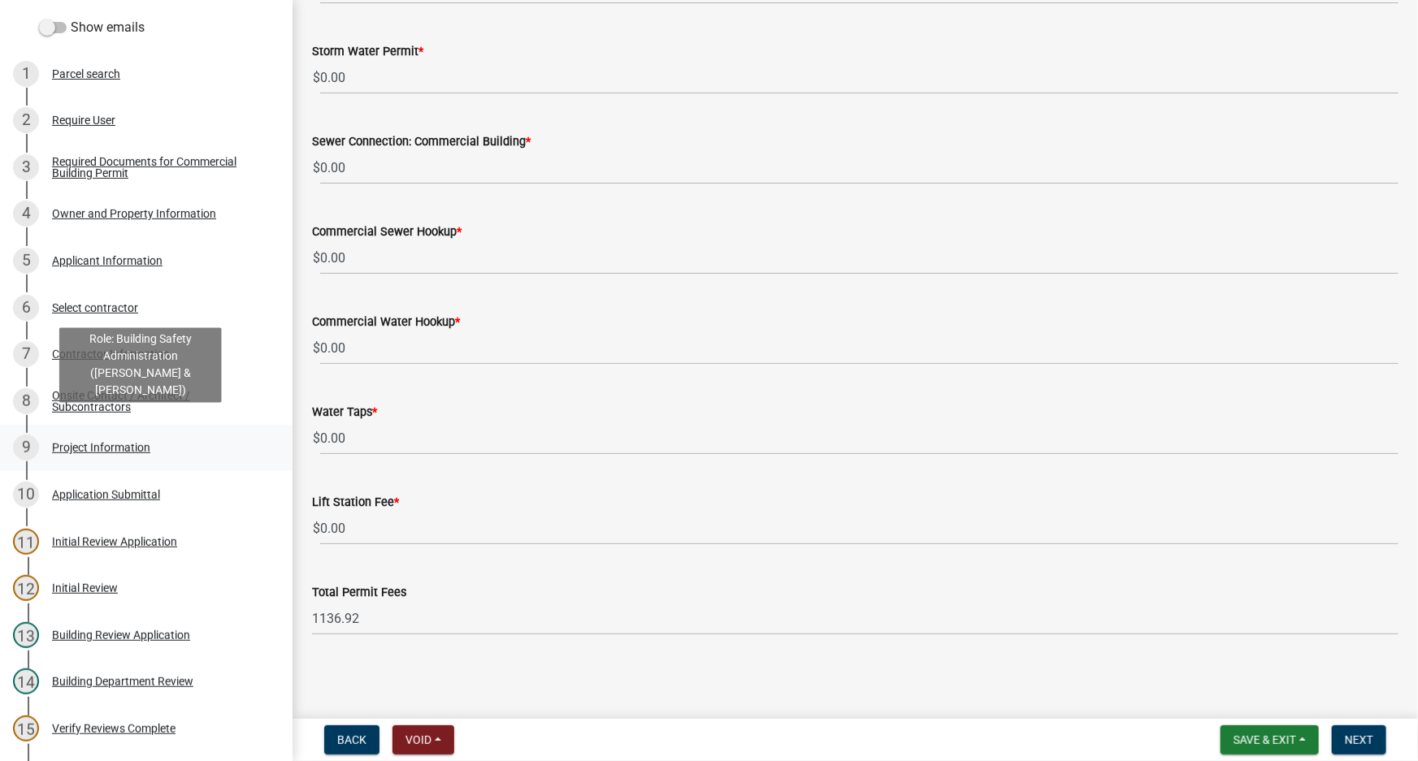
scroll to position [295, 0]
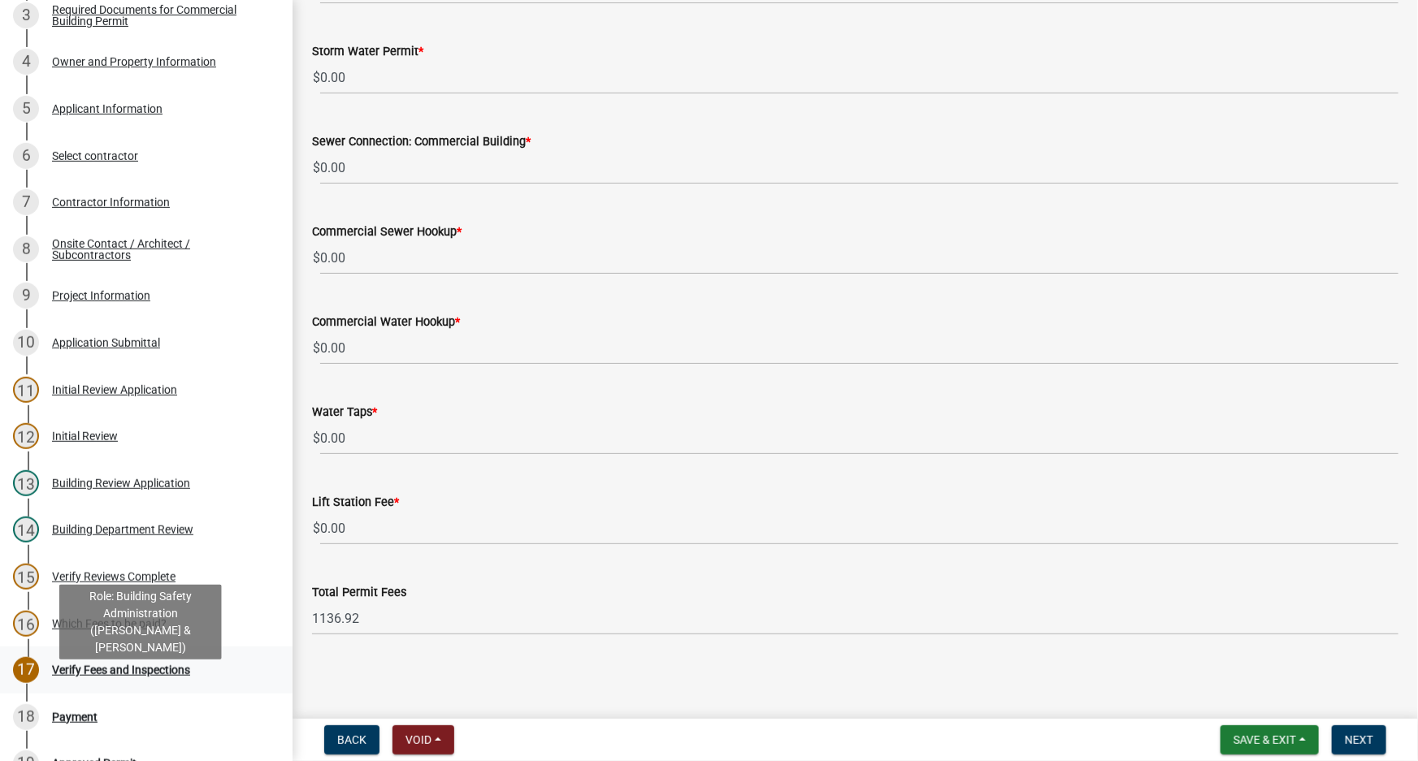
click at [187, 676] on div "Verify Fees and Inspections" at bounding box center [121, 670] width 138 height 11
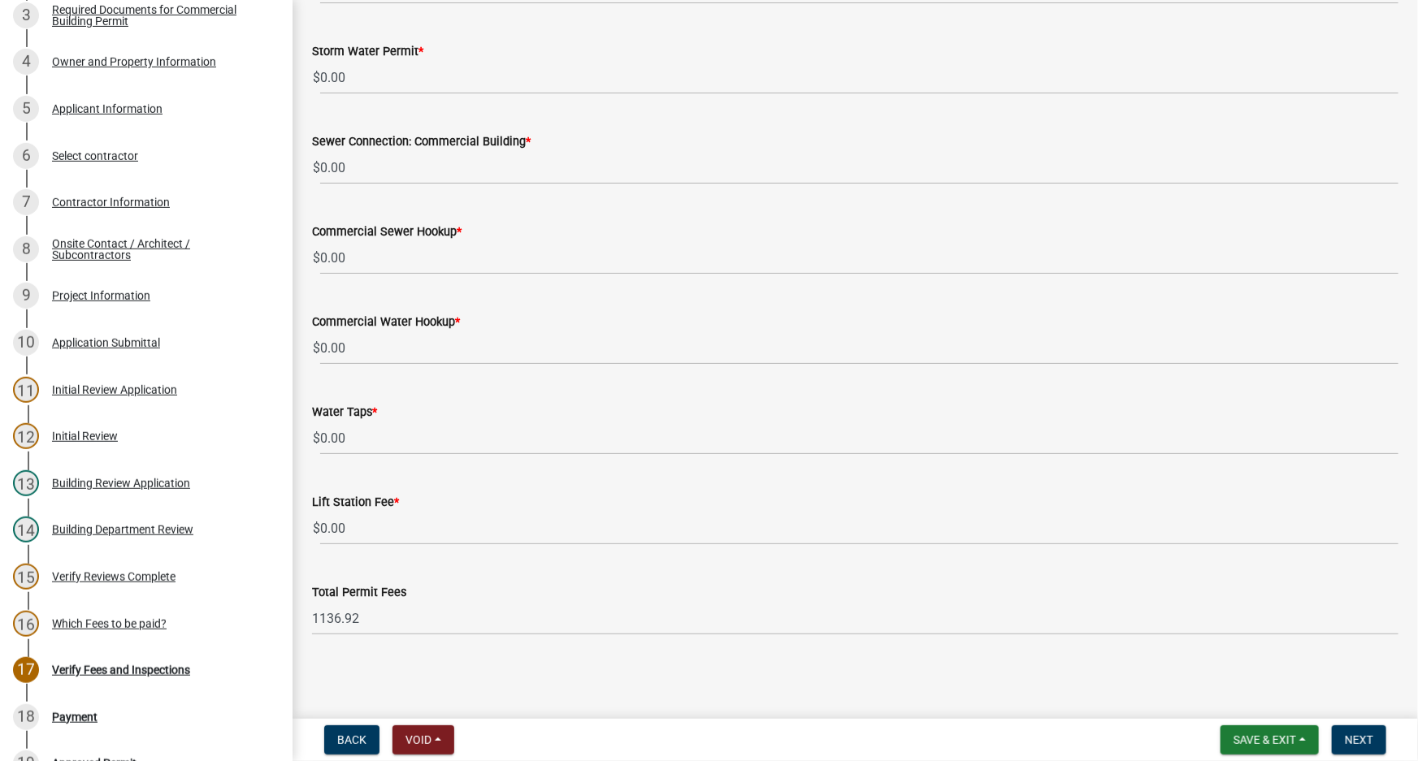
scroll to position [245, 0]
